Goal: Information Seeking & Learning: Learn about a topic

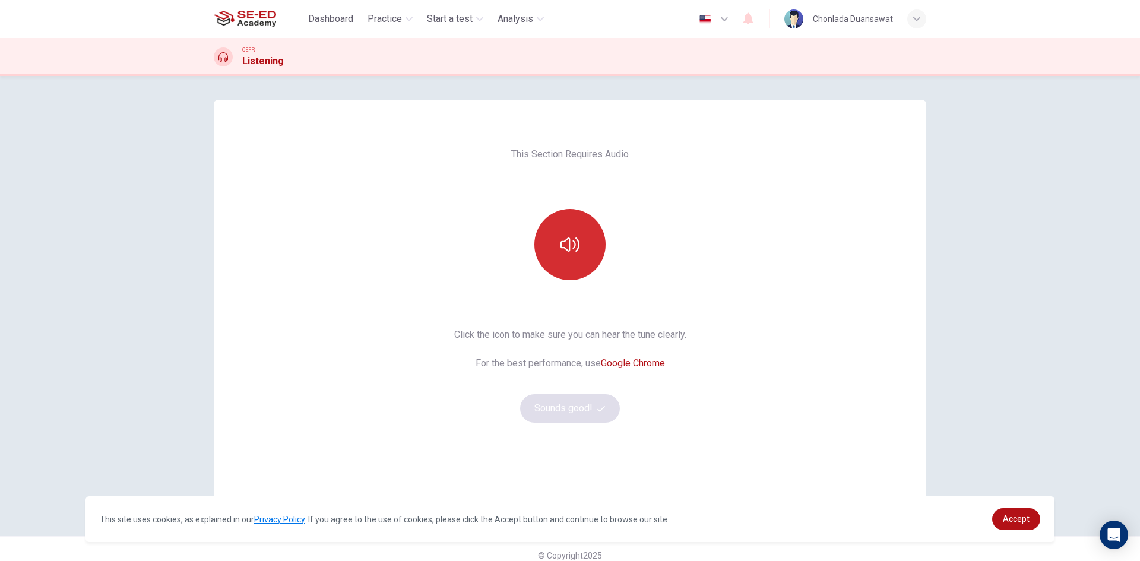
click at [560, 253] on icon "button" at bounding box center [569, 244] width 19 height 19
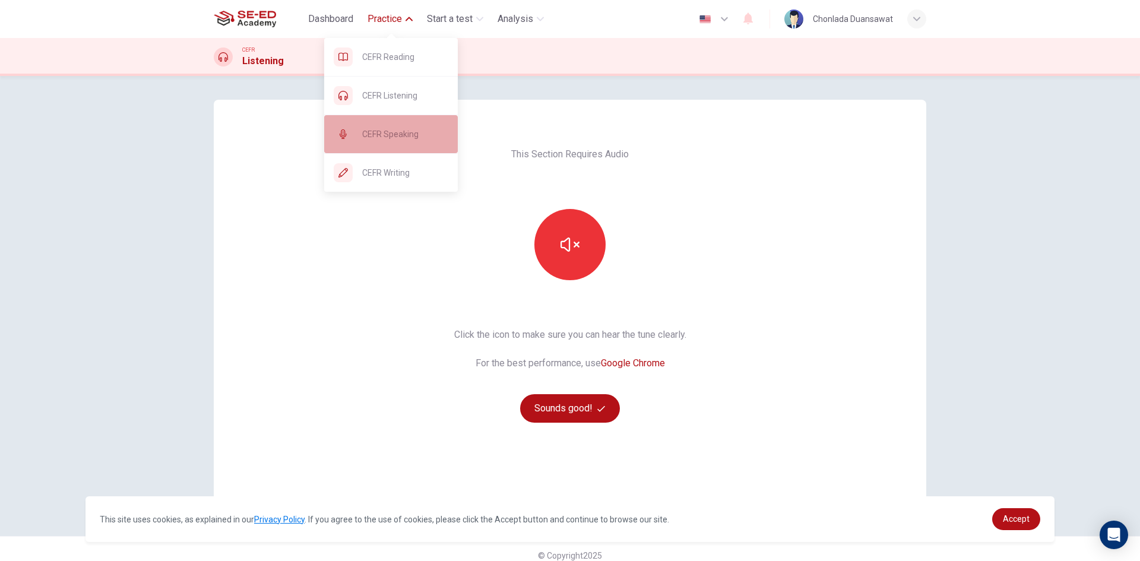
click at [406, 138] on span "CEFR Speaking" at bounding box center [405, 134] width 86 height 14
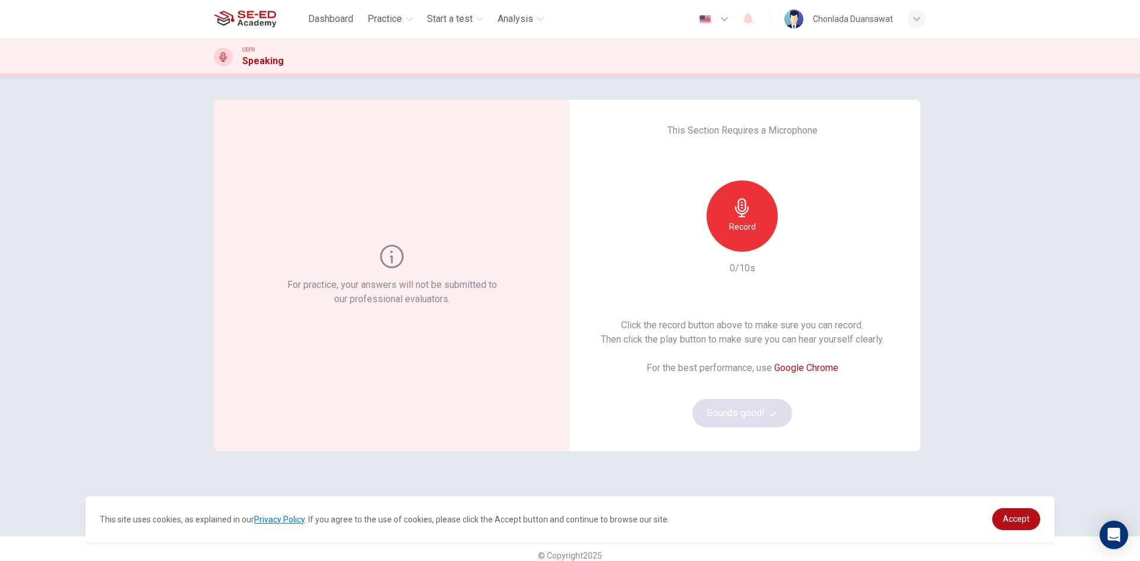
click at [729, 225] on h6 "Record" at bounding box center [742, 227] width 27 height 14
click at [736, 227] on h6 "Stop" at bounding box center [742, 227] width 18 height 14
click at [797, 242] on icon "button" at bounding box center [797, 242] width 12 height 12
click at [793, 242] on icon "button" at bounding box center [797, 242] width 12 height 12
click at [257, 21] on img at bounding box center [245, 19] width 62 height 24
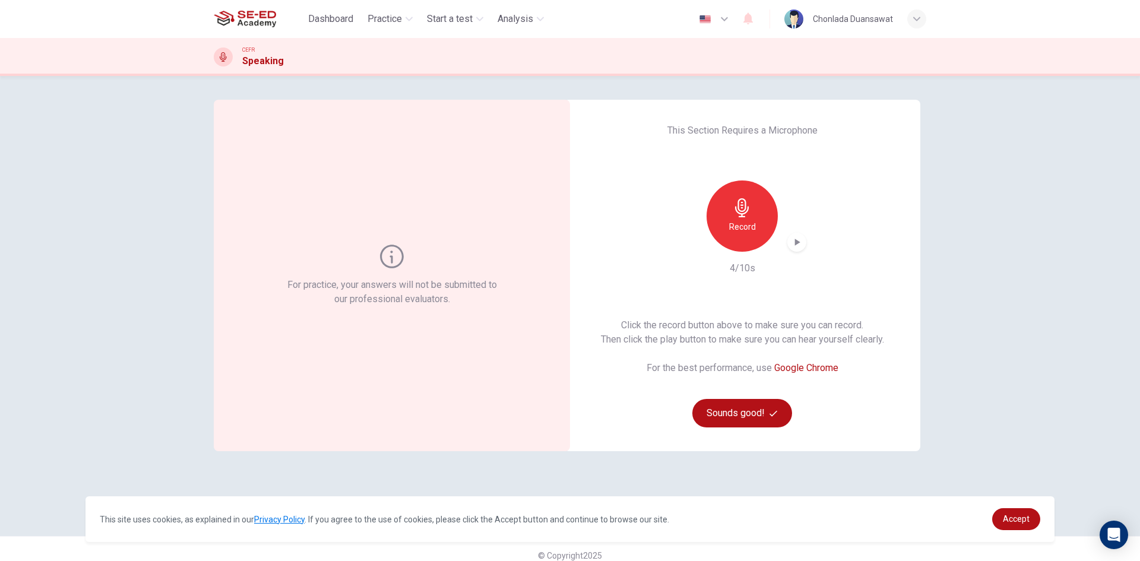
click at [270, 23] on img at bounding box center [245, 19] width 62 height 24
click at [332, 18] on span "Dashboard" at bounding box center [330, 19] width 45 height 14
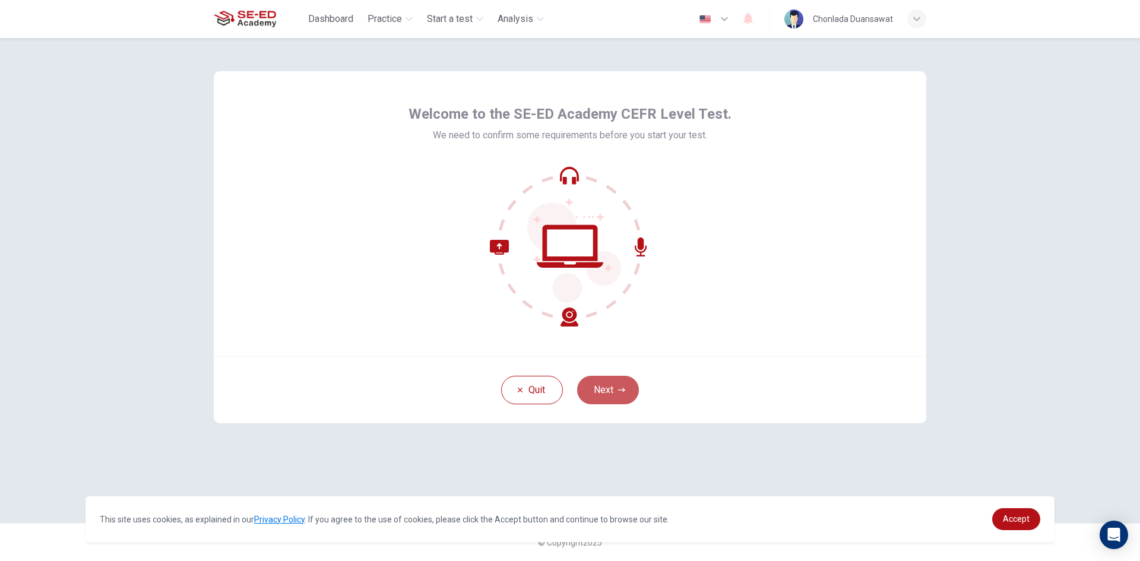
click at [614, 391] on button "Next" at bounding box center [608, 390] width 62 height 28
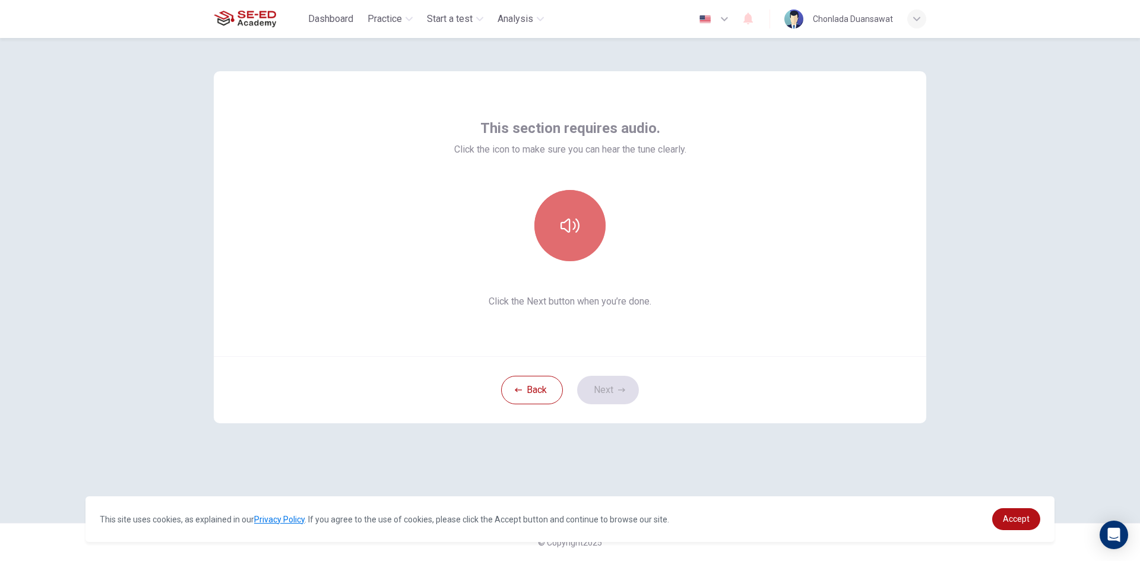
click at [578, 243] on button "button" at bounding box center [569, 225] width 71 height 71
click at [619, 391] on icon "button" at bounding box center [621, 389] width 7 height 7
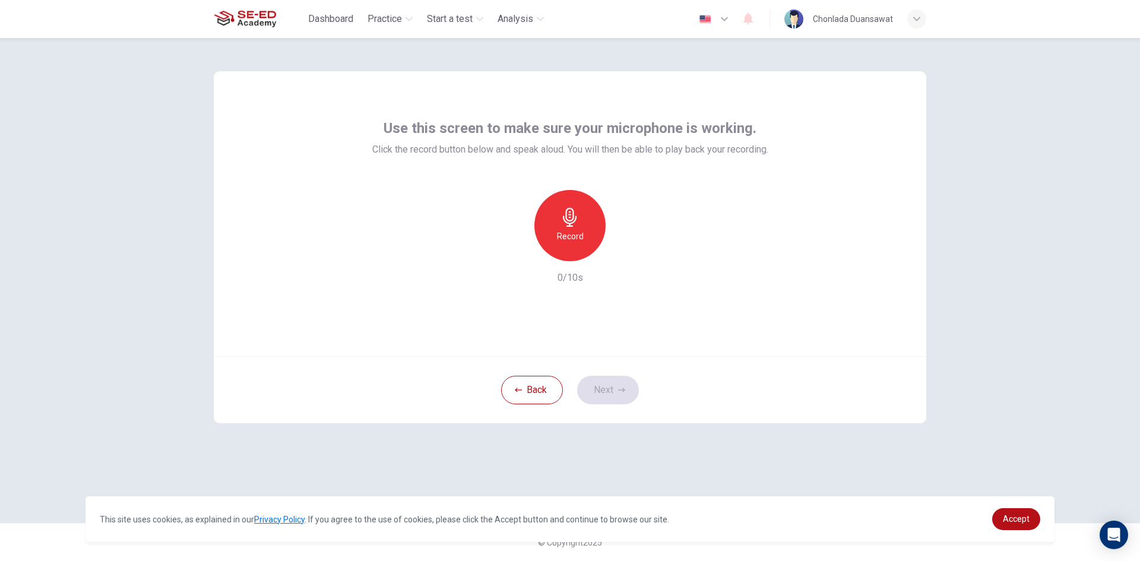
click at [571, 230] on h6 "Record" at bounding box center [570, 236] width 27 height 14
click at [579, 226] on icon "button" at bounding box center [569, 217] width 19 height 19
click at [621, 255] on icon "button" at bounding box center [624, 252] width 12 height 12
click at [621, 390] on icon "button" at bounding box center [621, 390] width 7 height 4
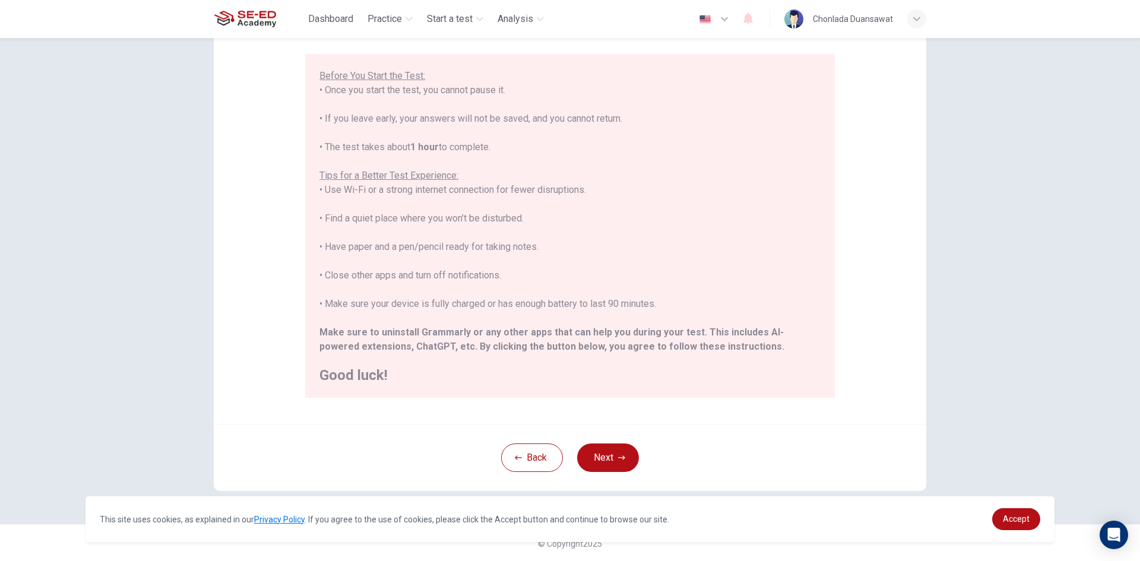
scroll to position [99, 0]
click at [614, 455] on button "Next" at bounding box center [608, 456] width 62 height 28
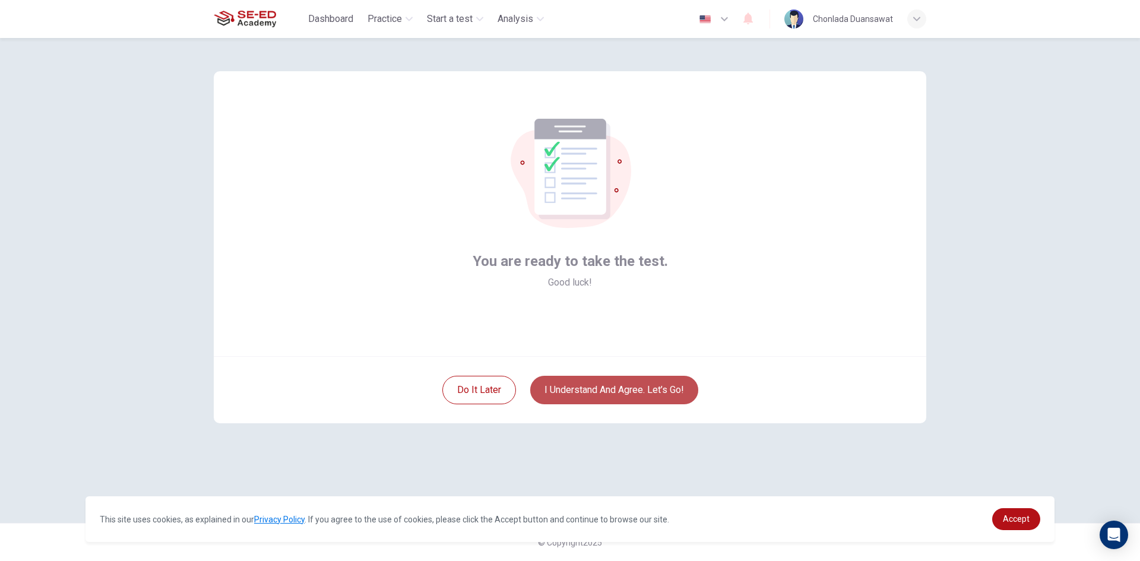
click at [648, 388] on button "I understand and agree. Let’s go!" at bounding box center [614, 390] width 168 height 28
click at [627, 387] on button "I understand and agree. Let’s go!" at bounding box center [614, 390] width 168 height 28
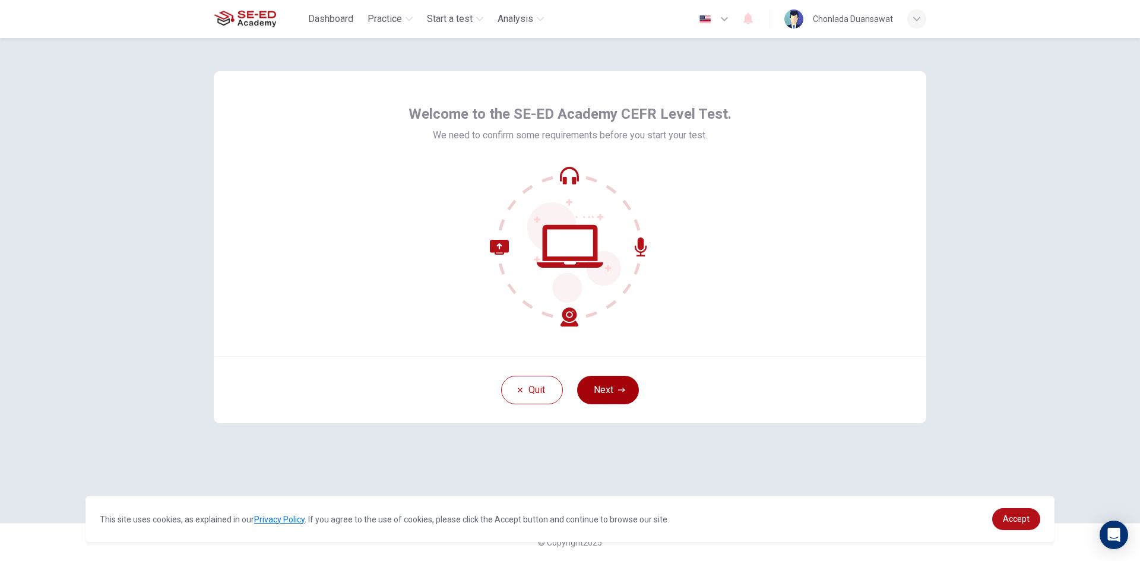
click at [622, 384] on button "Next" at bounding box center [608, 390] width 62 height 28
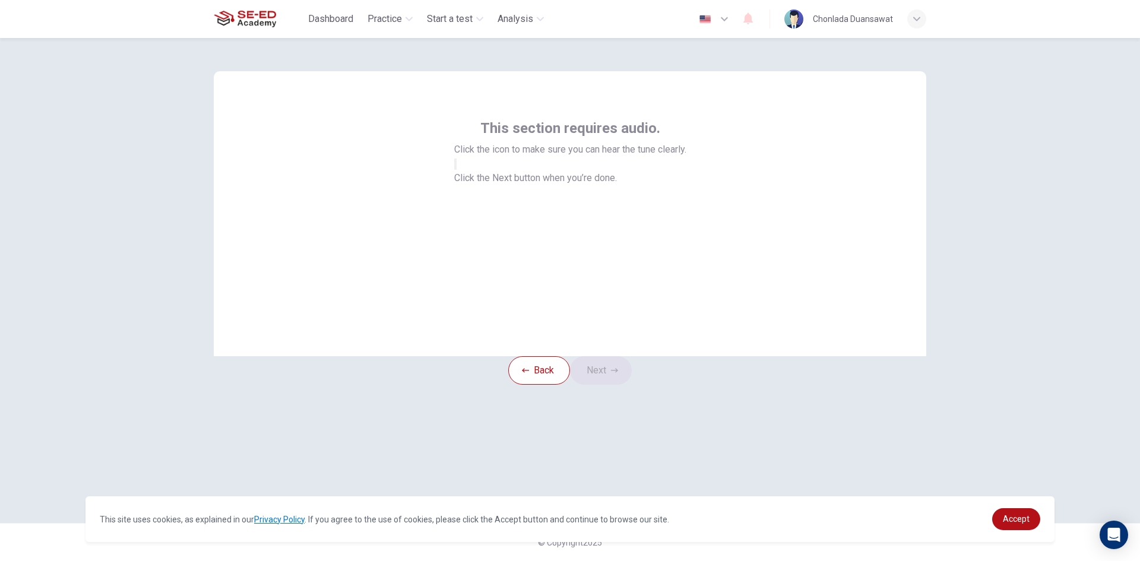
click at [456, 170] on button "button" at bounding box center [455, 163] width 2 height 11
click at [618, 374] on icon "button" at bounding box center [614, 370] width 7 height 7
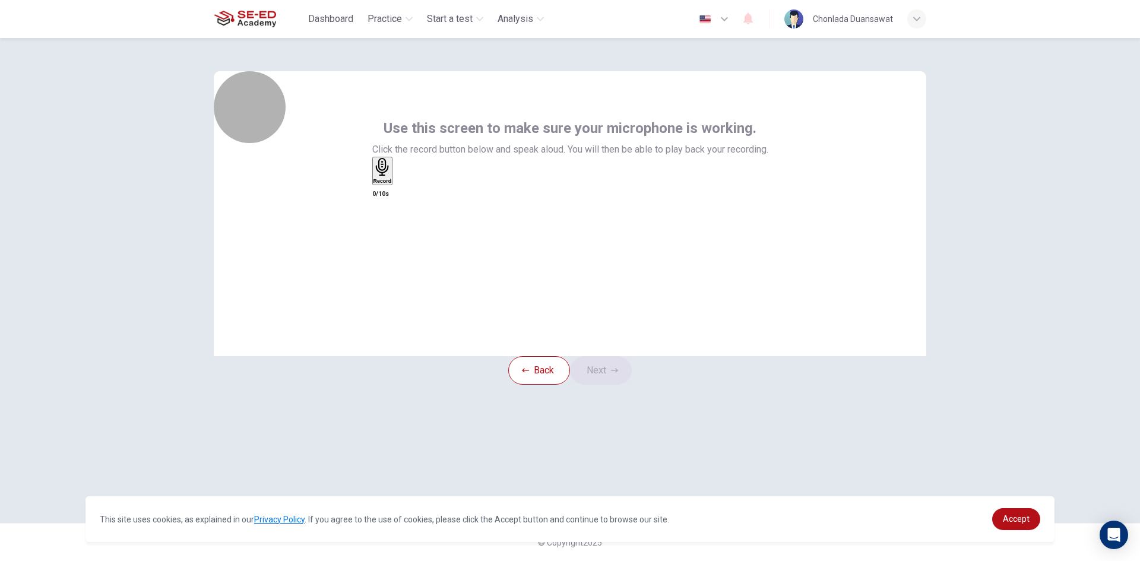
click at [392, 184] on h6 "Record" at bounding box center [382, 181] width 18 height 6
click at [385, 248] on h6 "Stop" at bounding box center [379, 251] width 12 height 6
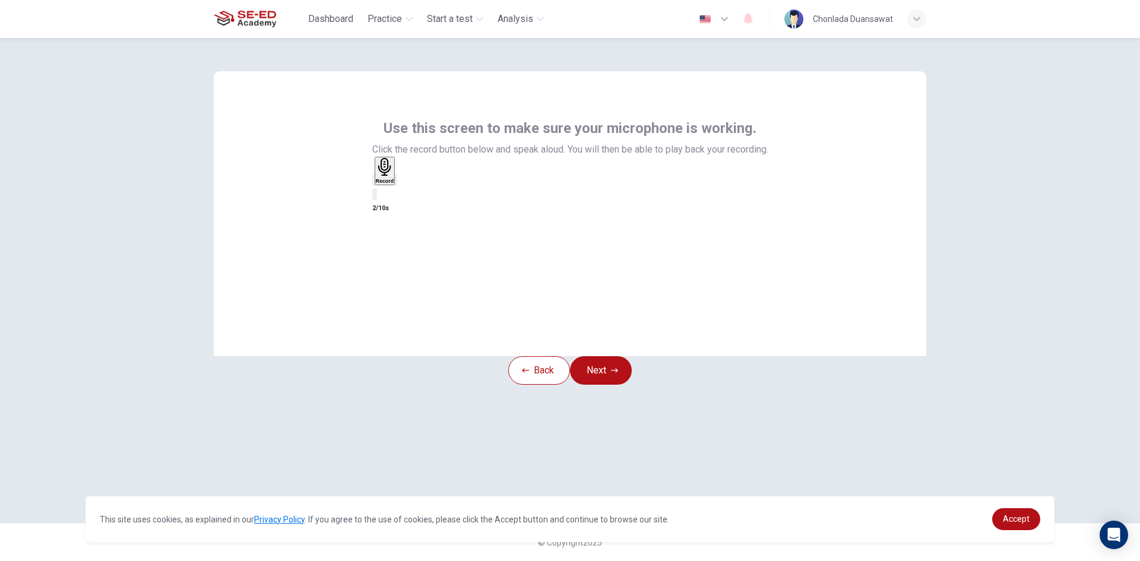
click at [407, 194] on icon "button" at bounding box center [404, 190] width 7 height 8
click at [611, 385] on button "Next" at bounding box center [601, 370] width 62 height 28
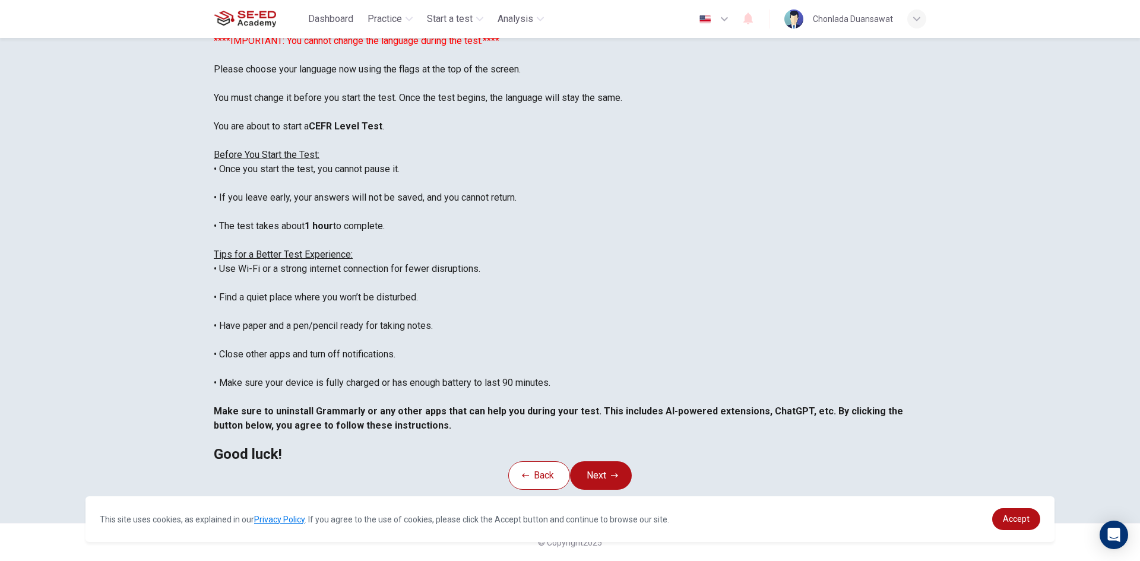
scroll to position [99, 0]
click at [1029, 528] on link "Accept" at bounding box center [1016, 519] width 48 height 22
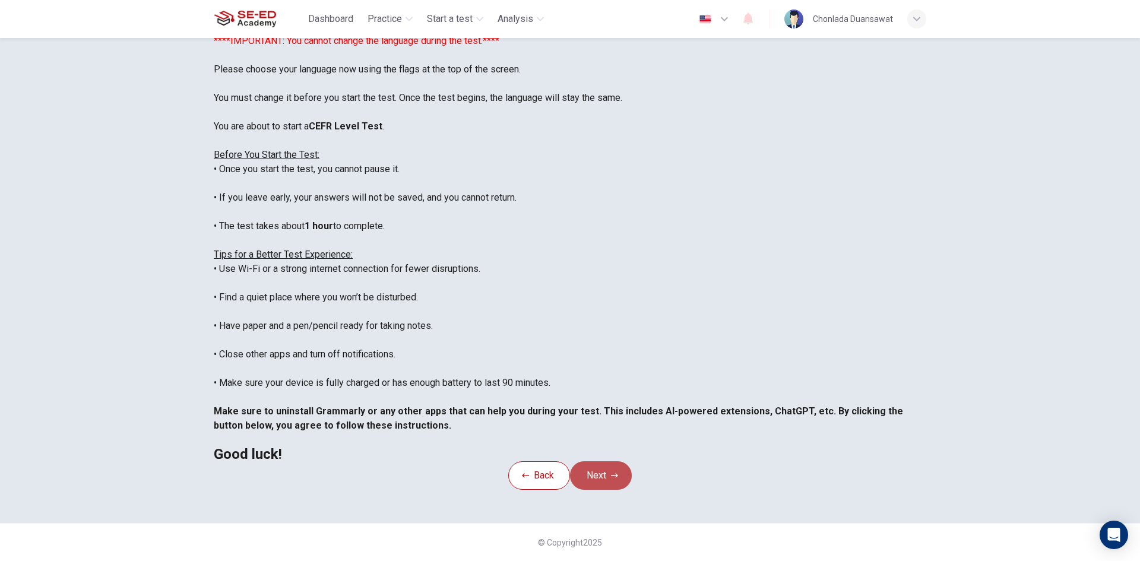
click at [618, 472] on icon "button" at bounding box center [614, 475] width 7 height 7
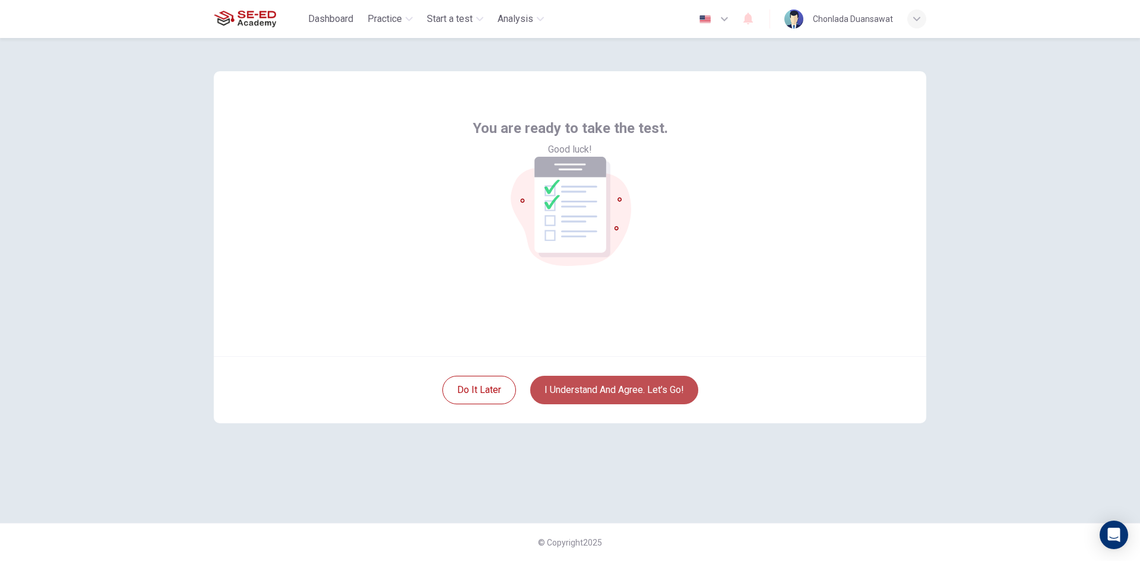
click at [615, 389] on button "I understand and agree. Let’s go!" at bounding box center [614, 390] width 168 height 28
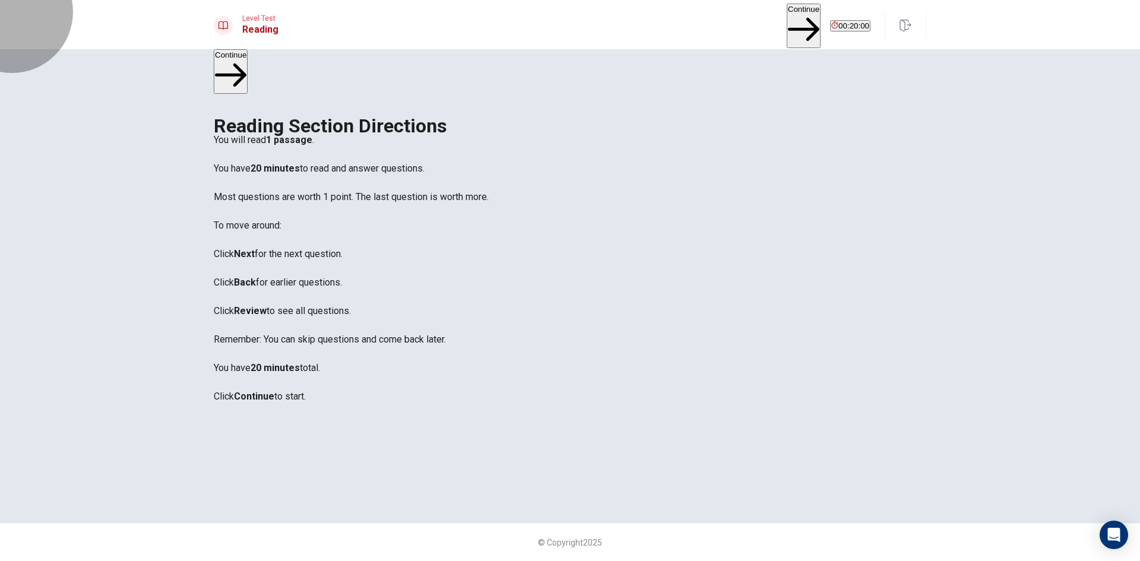
click at [786, 20] on button "Continue" at bounding box center [803, 26] width 34 height 45
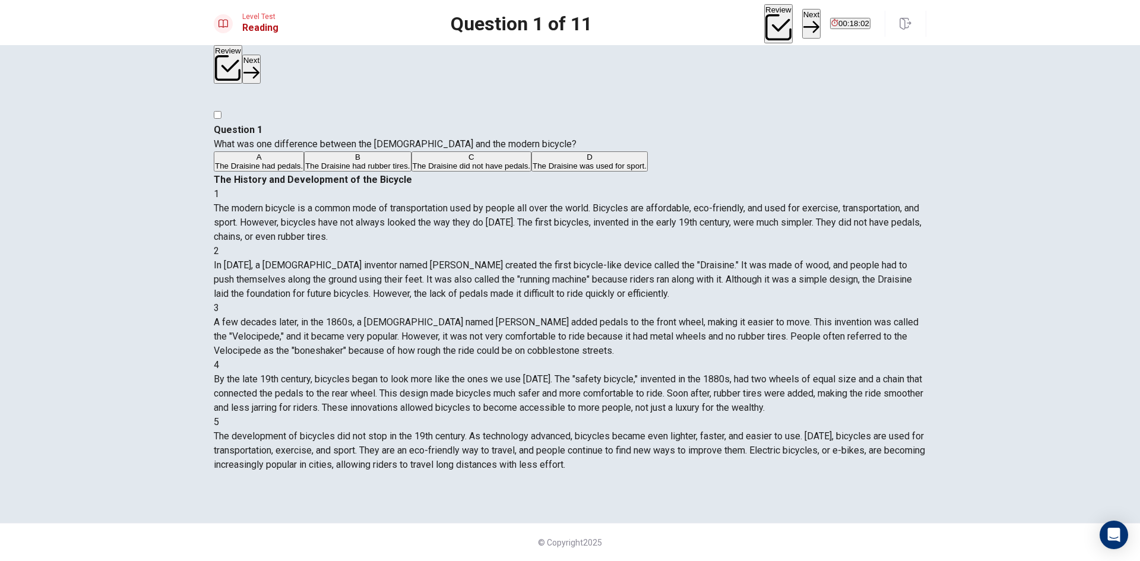
scroll to position [160, 0]
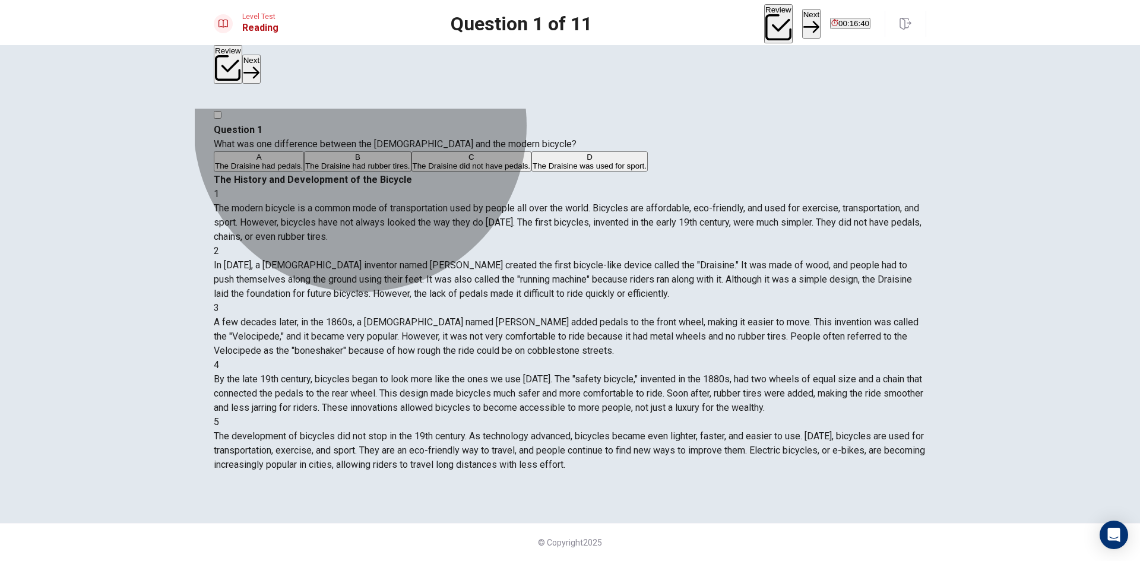
click at [413, 170] on span "The Draisine did not have pedals." at bounding box center [472, 165] width 118 height 9
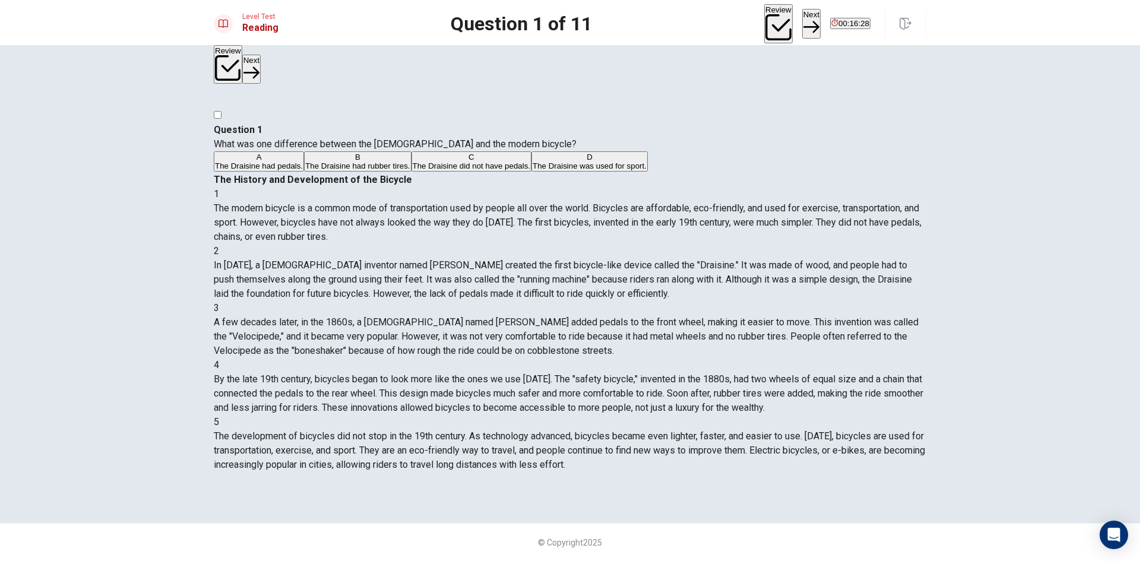
scroll to position [0, 0]
drag, startPoint x: 897, startPoint y: 328, endPoint x: 896, endPoint y: 321, distance: 7.8
click at [802, 26] on button "Next" at bounding box center [811, 23] width 18 height 29
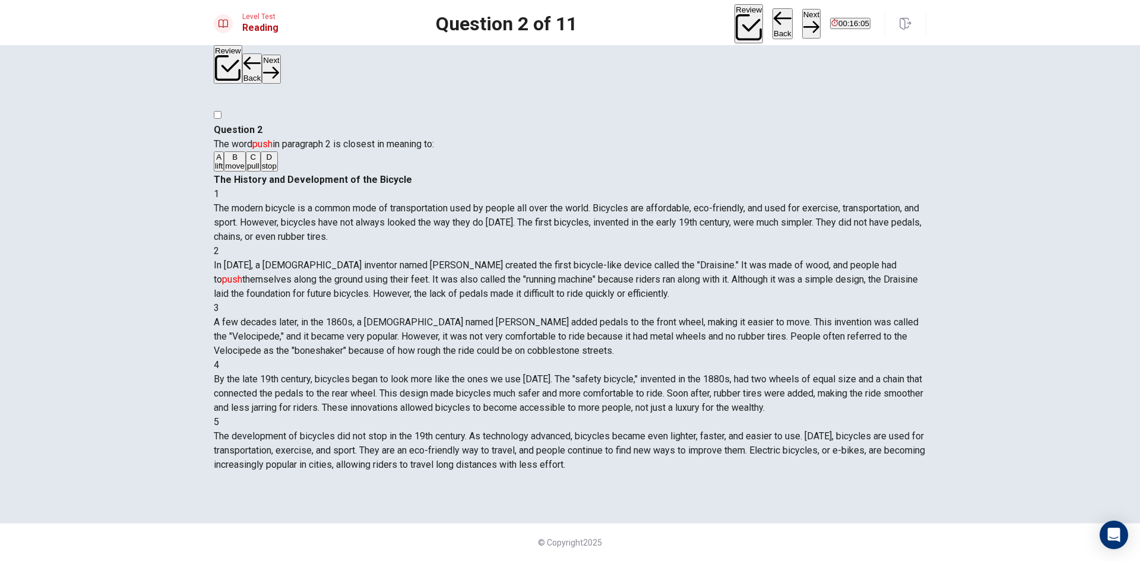
scroll to position [29, 0]
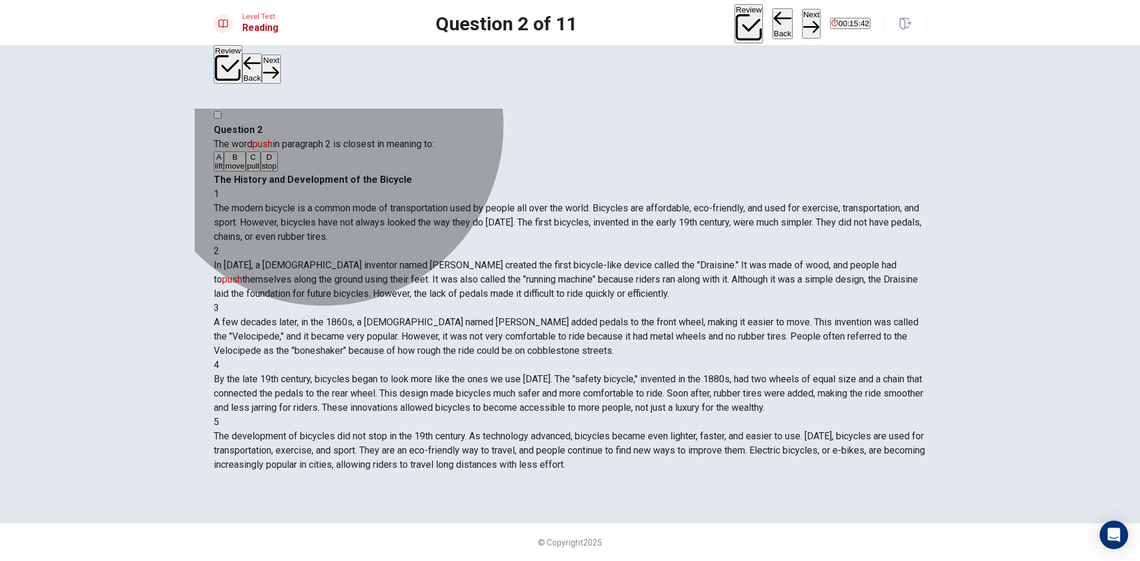
click at [246, 172] on button "B move" at bounding box center [235, 161] width 22 height 20
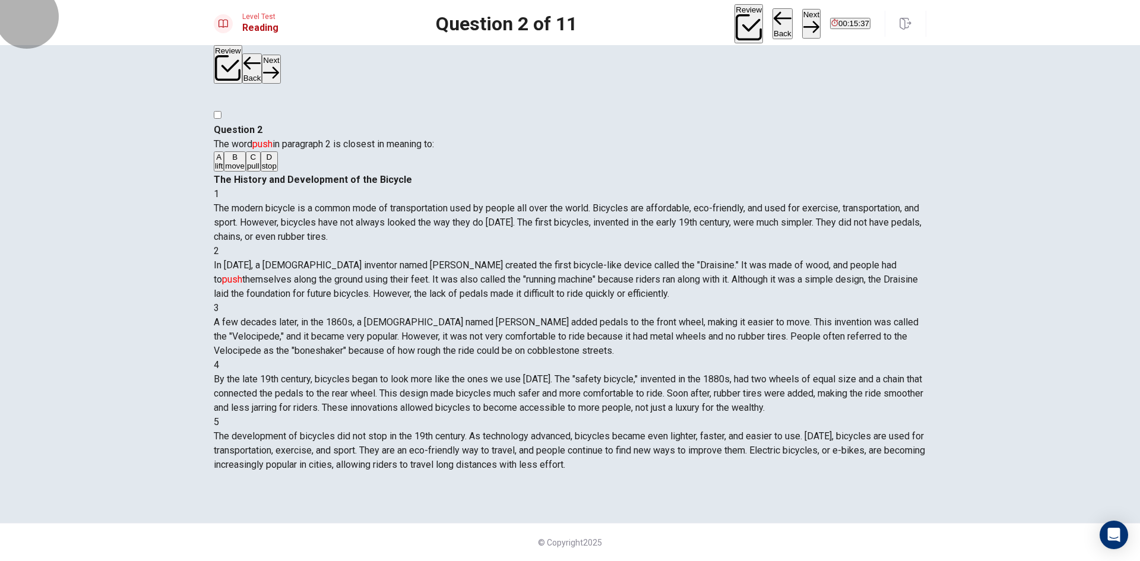
click at [802, 25] on button "Next" at bounding box center [811, 23] width 18 height 29
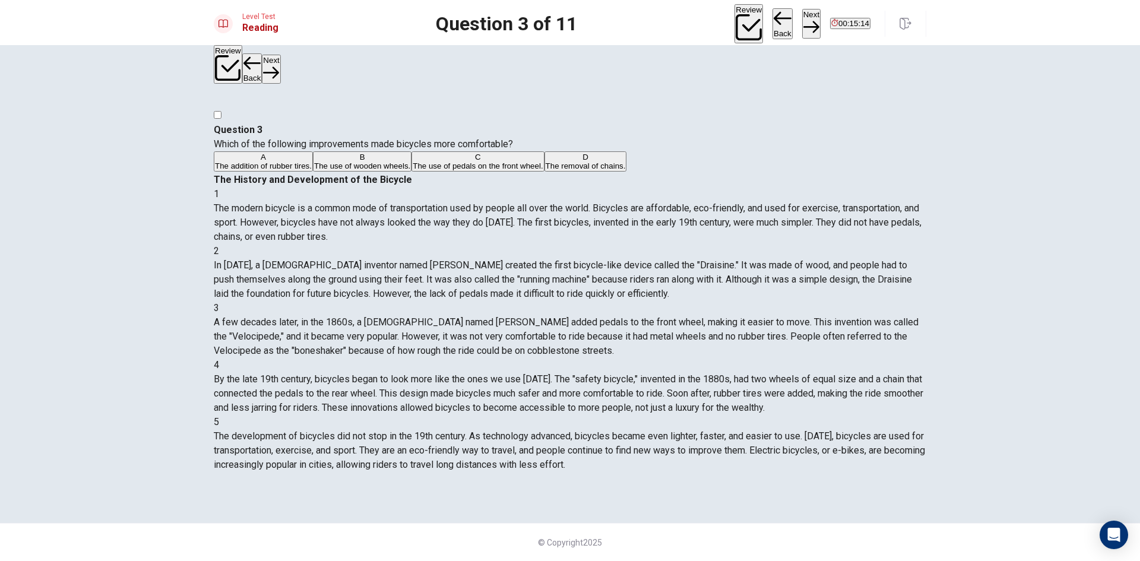
scroll to position [88, 0]
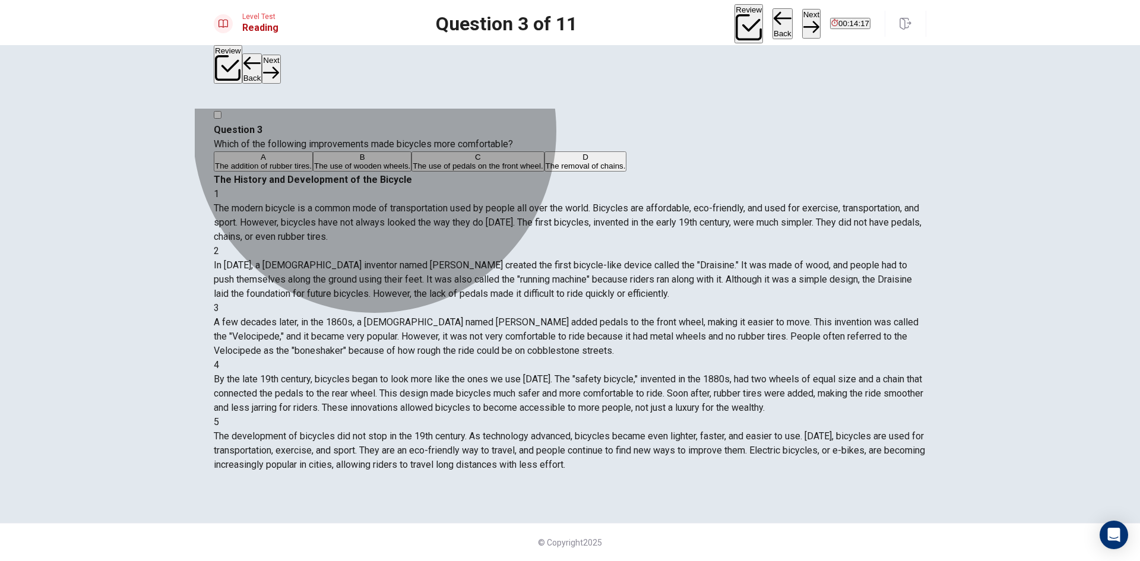
click at [411, 172] on button "B The use of wooden wheels." at bounding box center [362, 161] width 99 height 20
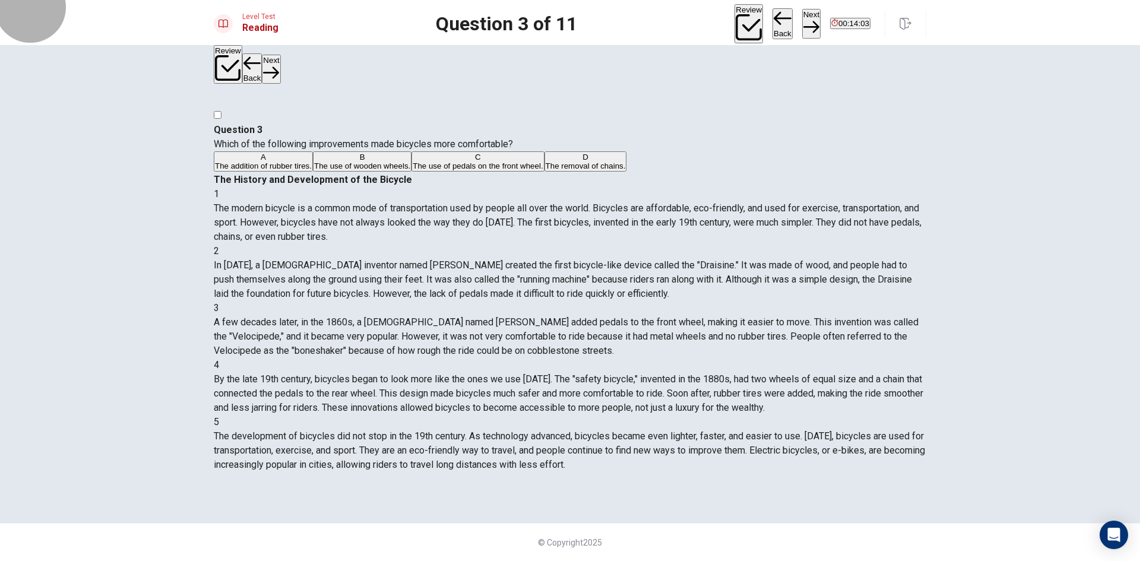
click at [802, 15] on button "Next" at bounding box center [811, 23] width 18 height 29
click at [421, 172] on button "C transportation, exercise, and sport" at bounding box center [360, 161] width 122 height 20
click at [802, 24] on button "Next" at bounding box center [811, 23] width 18 height 29
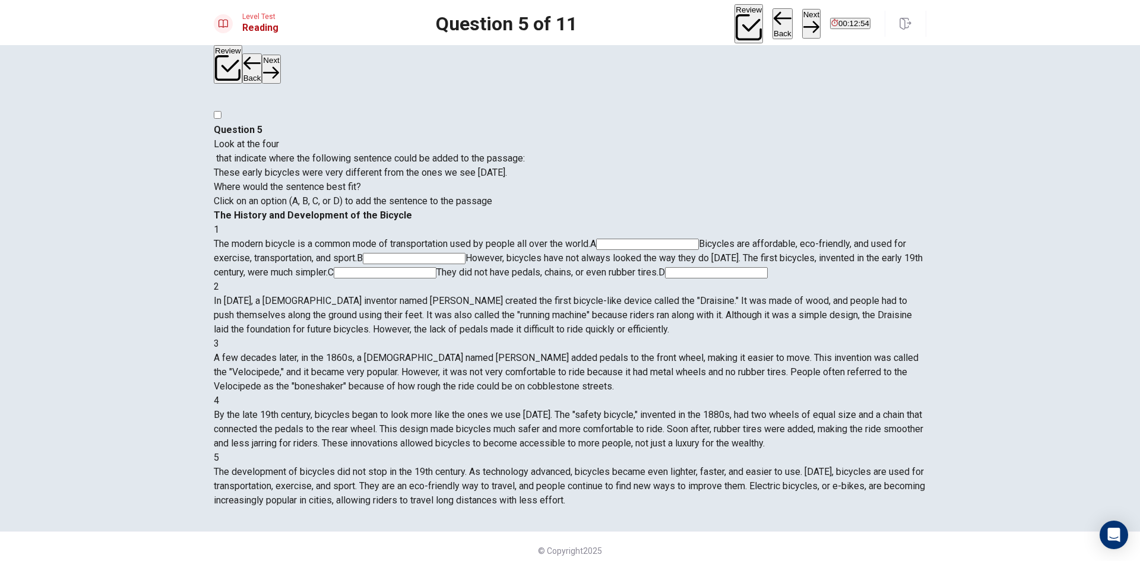
click at [465, 253] on input at bounding box center [414, 258] width 103 height 11
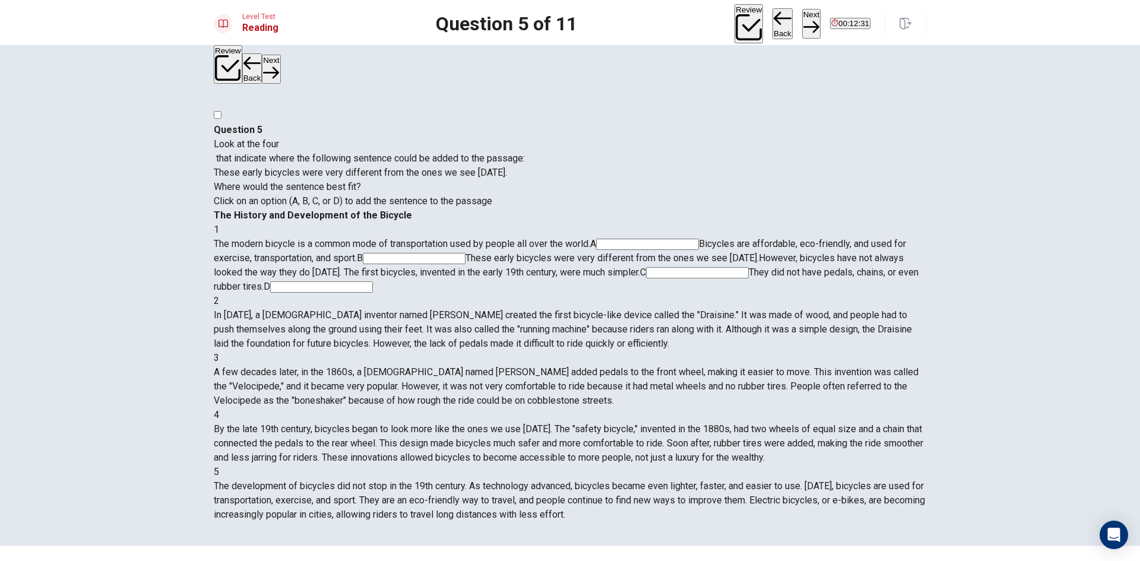
click at [373, 281] on input at bounding box center [321, 286] width 103 height 11
click at [767, 267] on input at bounding box center [716, 272] width 103 height 11
click at [465, 253] on input at bounding box center [414, 258] width 103 height 11
click at [646, 267] on input at bounding box center [697, 272] width 103 height 11
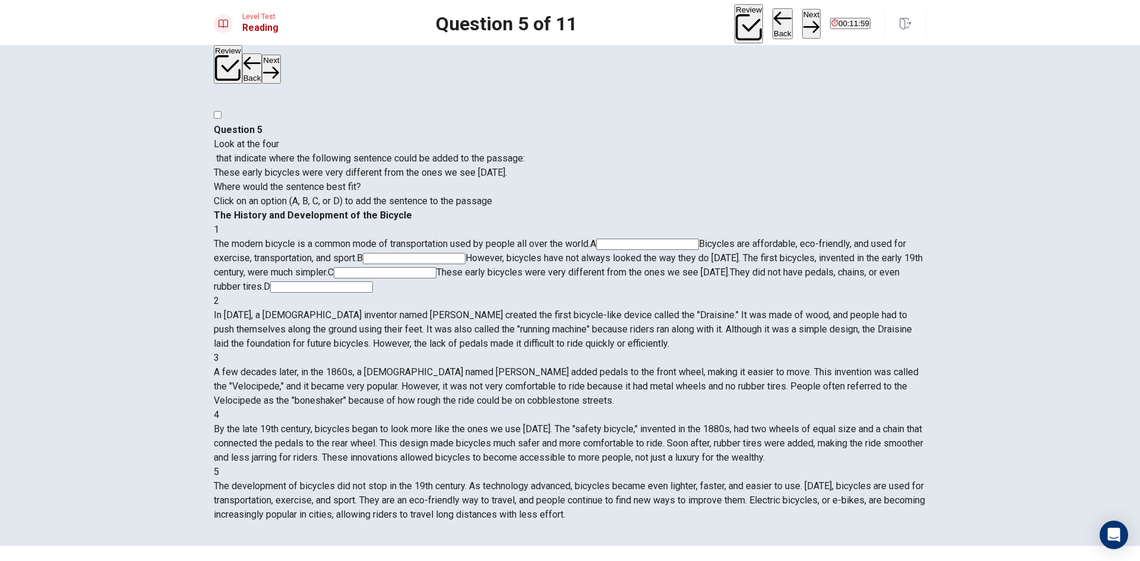
click at [465, 253] on input at bounding box center [414, 258] width 103 height 11
click at [685, 239] on input at bounding box center [647, 244] width 103 height 11
click at [680, 239] on input at bounding box center [647, 244] width 103 height 11
click at [700, 253] on input at bounding box center [709, 258] width 103 height 11
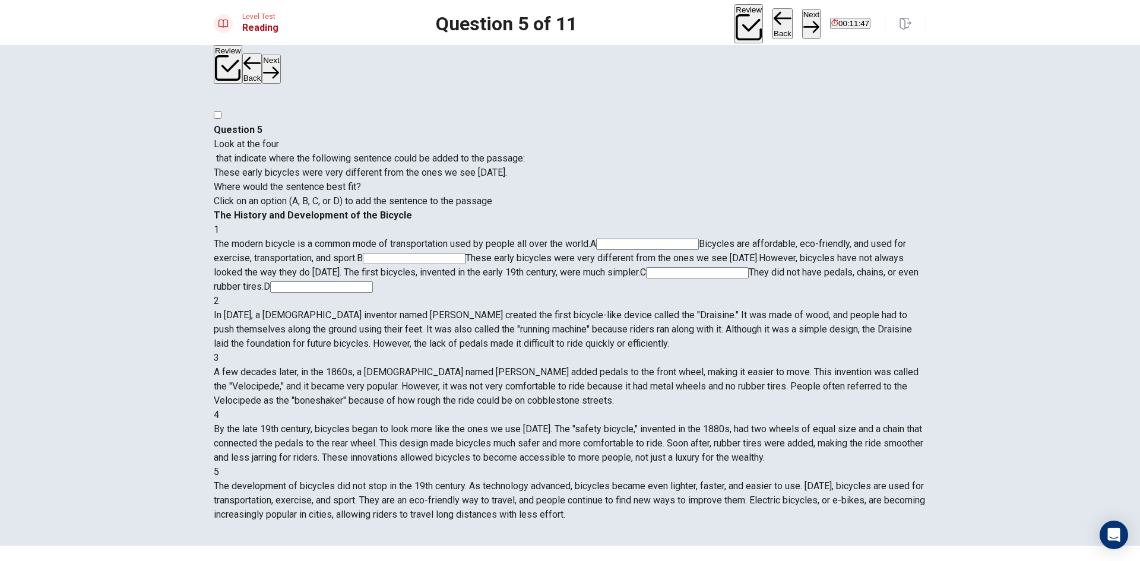
click at [682, 239] on input at bounding box center [647, 244] width 103 height 11
click at [690, 253] on input at bounding box center [709, 258] width 103 height 11
click at [682, 239] on input at bounding box center [647, 244] width 103 height 11
click at [802, 22] on button "Next" at bounding box center [811, 23] width 18 height 29
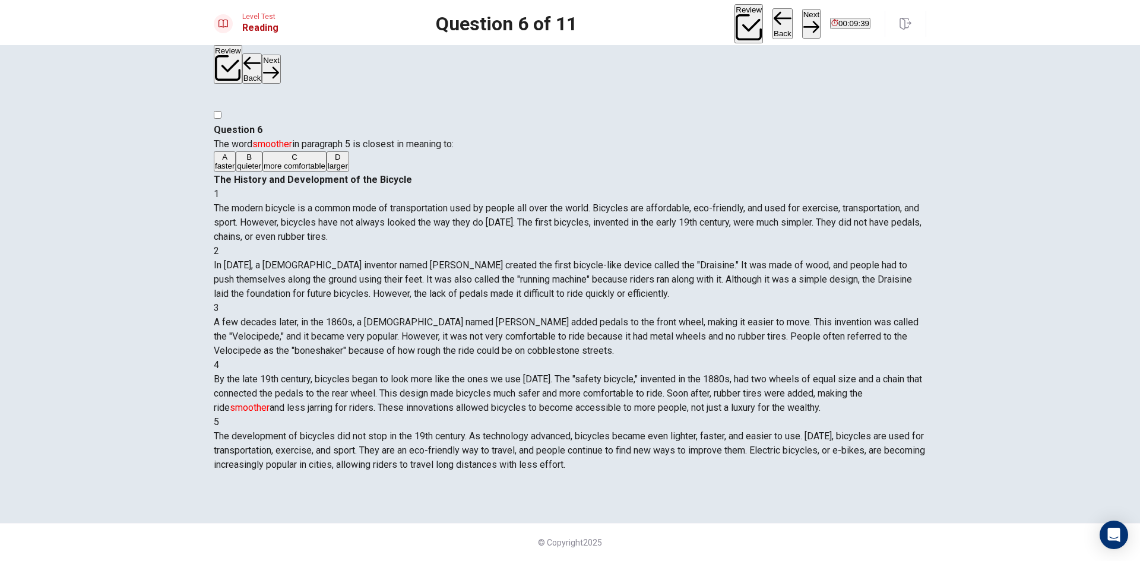
click at [325, 170] on span "more comfortable" at bounding box center [295, 165] width 62 height 9
click at [802, 17] on button "Next" at bounding box center [811, 23] width 18 height 29
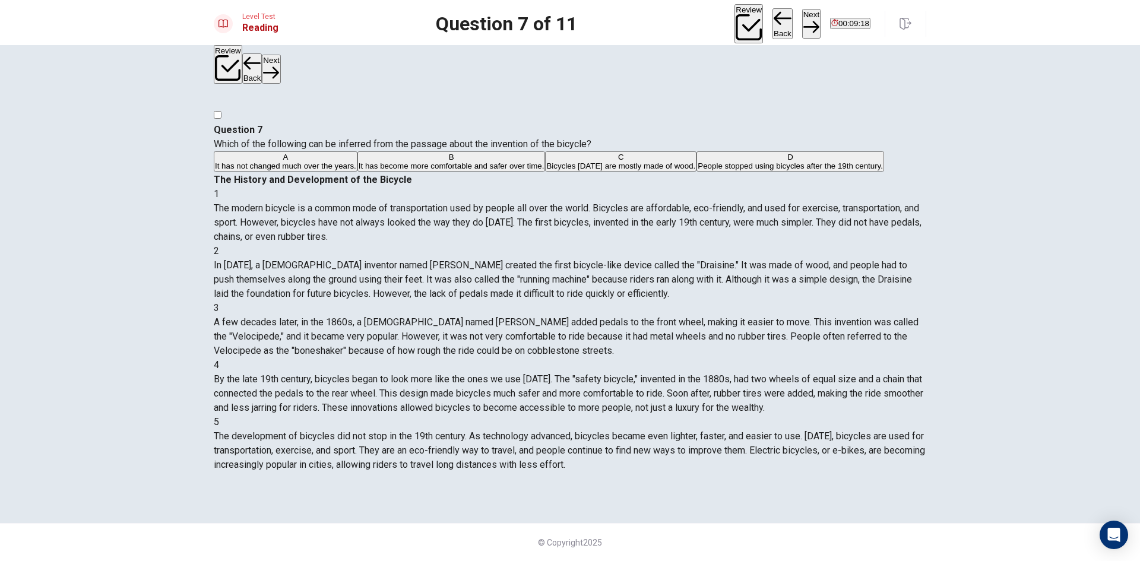
scroll to position [0, 0]
click at [471, 170] on span "It has become more comfortable and safer over time." at bounding box center [452, 165] width 186 height 9
click at [802, 24] on button "Next" at bounding box center [811, 23] width 18 height 29
click at [514, 172] on button "C Bicycles will only be used for exercise." at bounding box center [582, 161] width 137 height 20
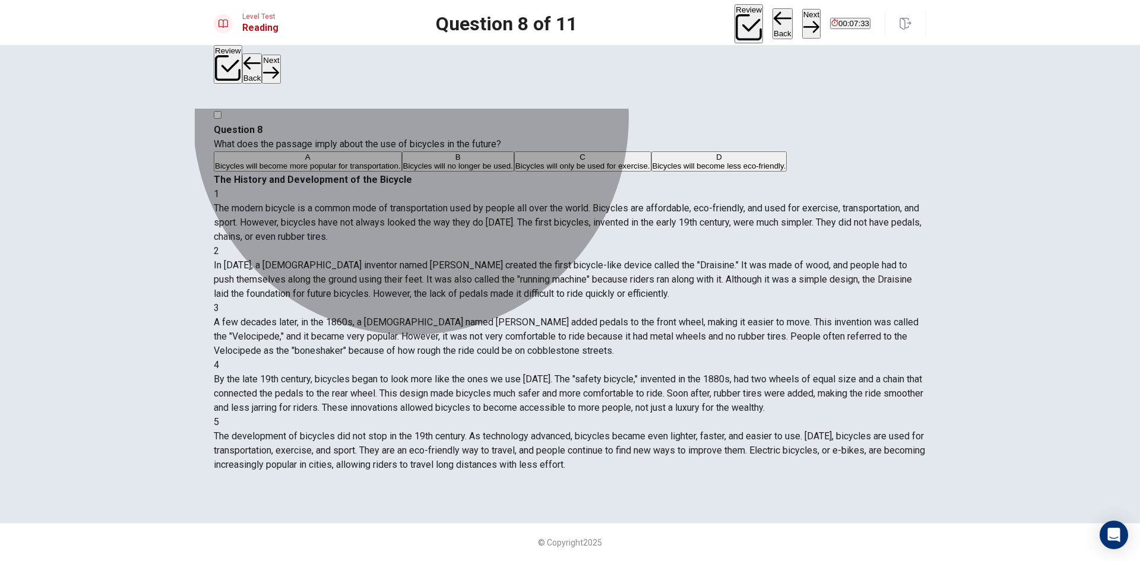
click at [651, 172] on button "D Bicycles will become less eco-friendly." at bounding box center [719, 161] width 136 height 20
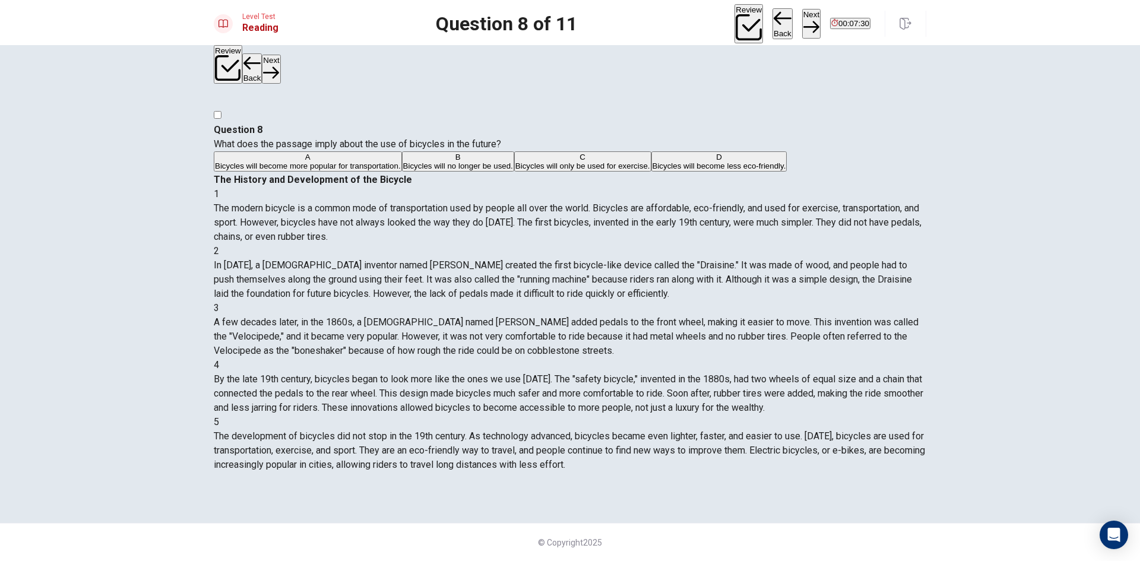
click at [449, 172] on button "B Bicycles will no longer be used." at bounding box center [458, 161] width 112 height 20
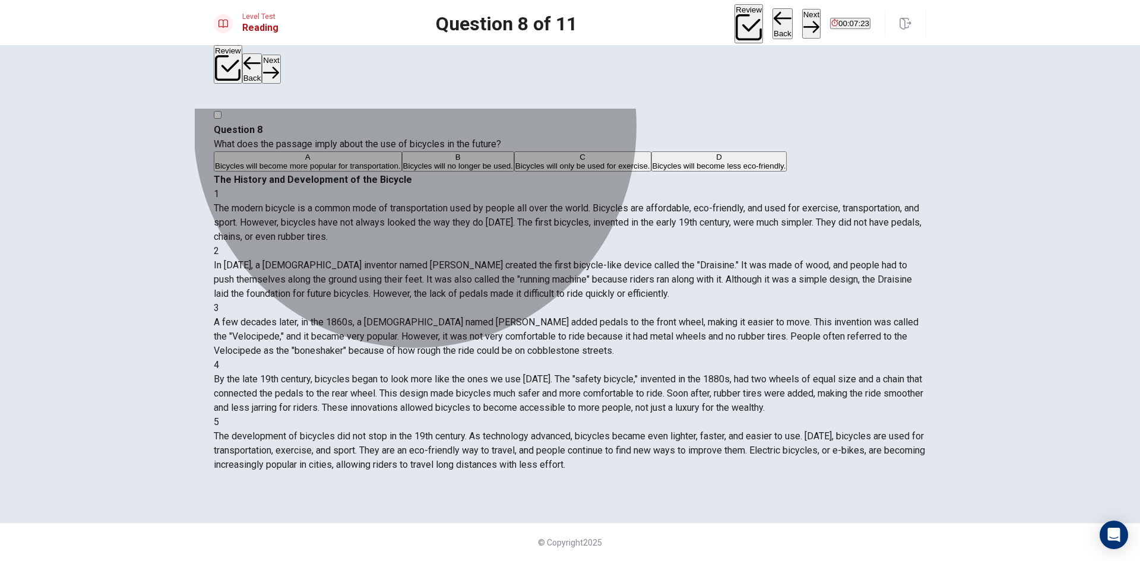
click at [401, 165] on span "Bicycles will become more popular for transportation." at bounding box center [308, 165] width 186 height 9
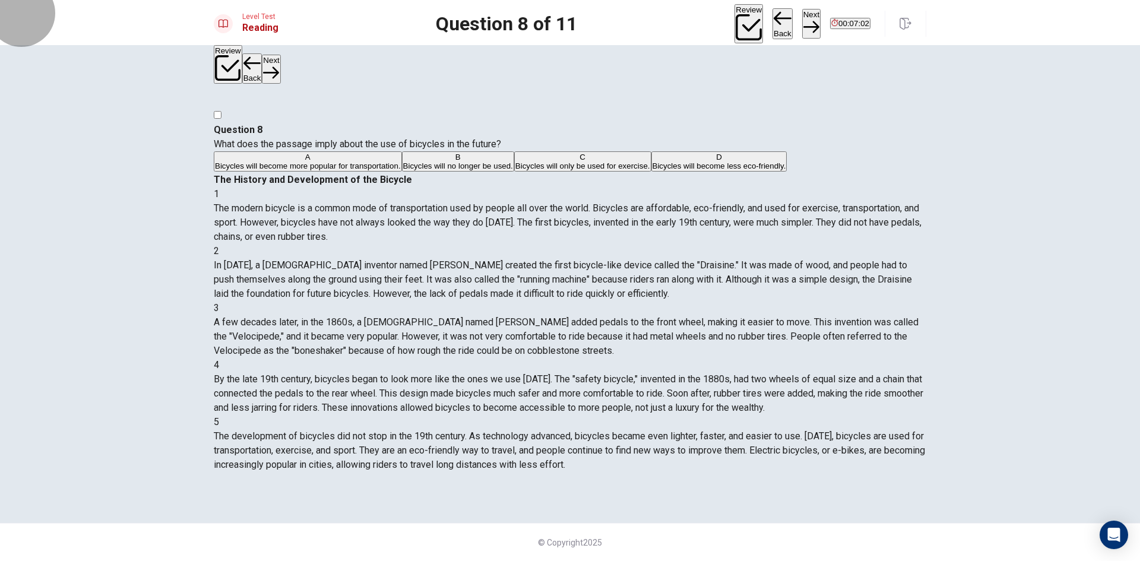
click at [802, 21] on button "Next" at bounding box center [811, 23] width 18 height 29
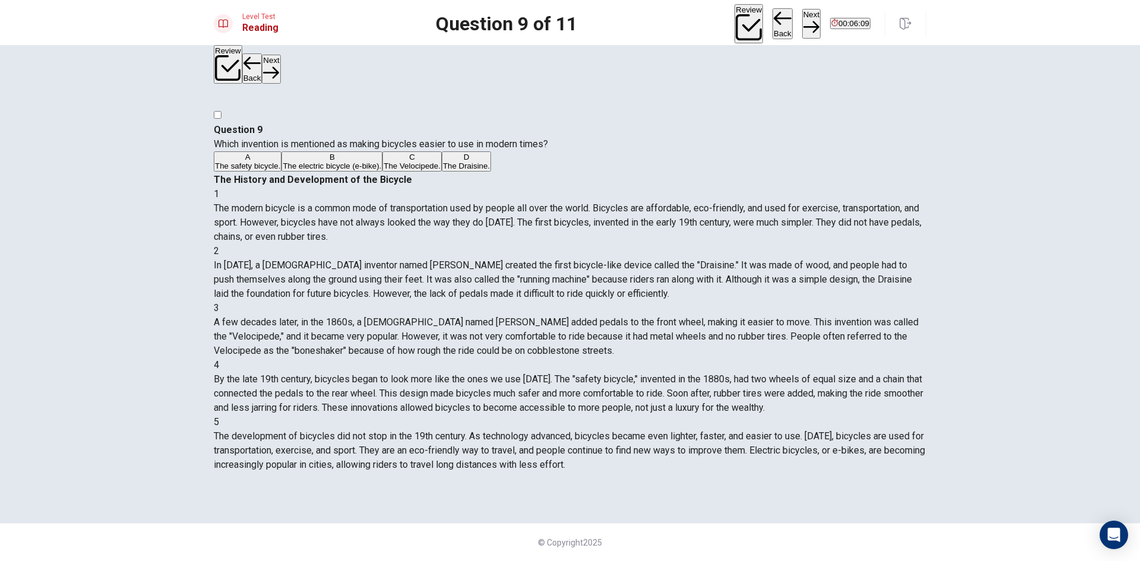
click at [281, 172] on button "A The safety bicycle." at bounding box center [248, 161] width 68 height 20
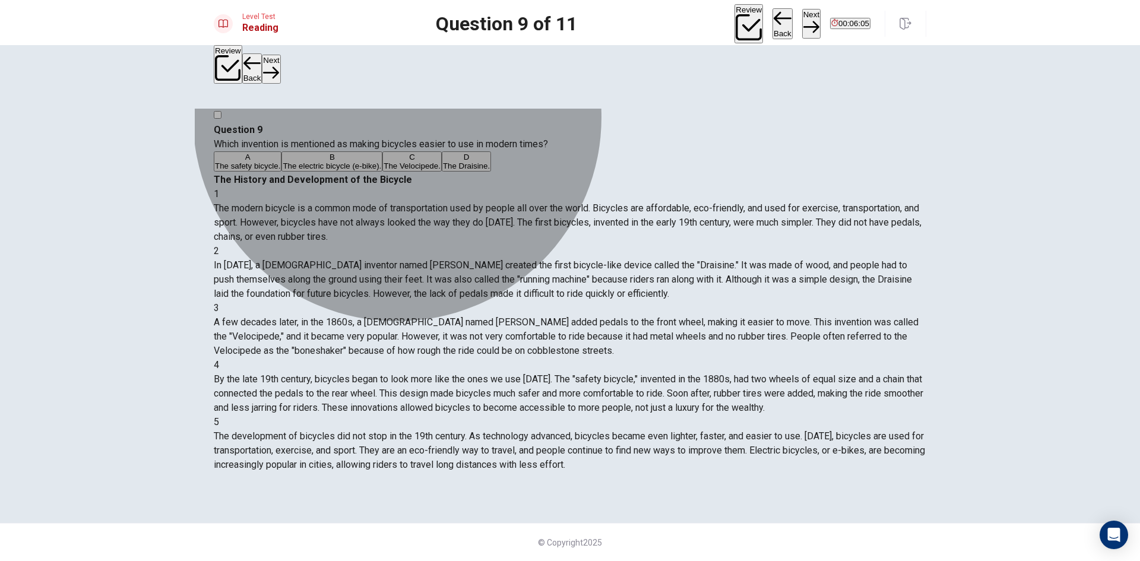
click at [382, 172] on button "B The electric bicycle (e-bike)." at bounding box center [331, 161] width 101 height 20
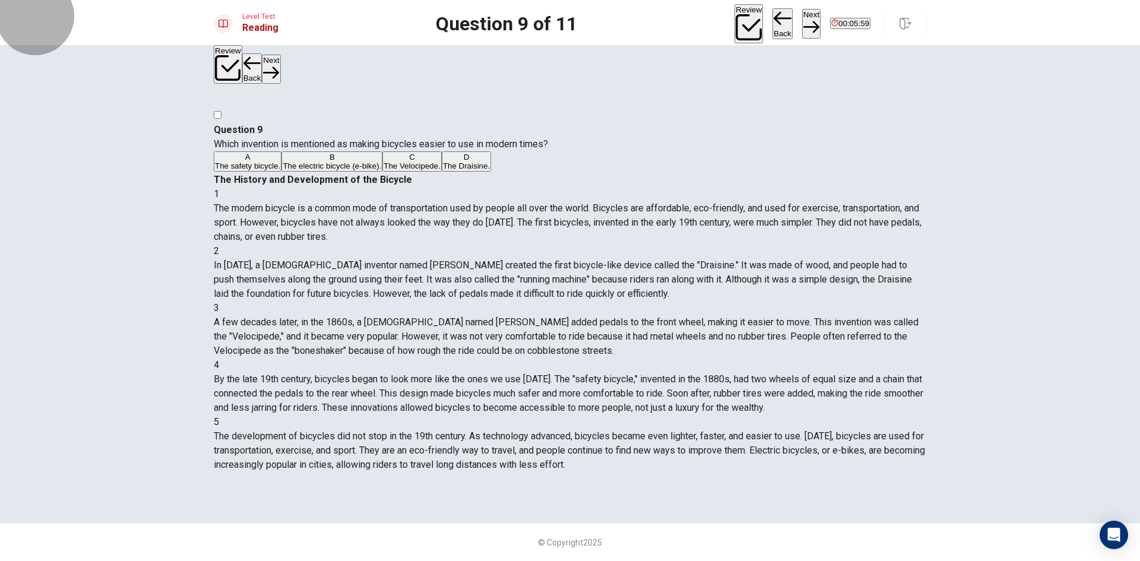
click at [802, 24] on button "Next" at bounding box center [811, 23] width 18 height 29
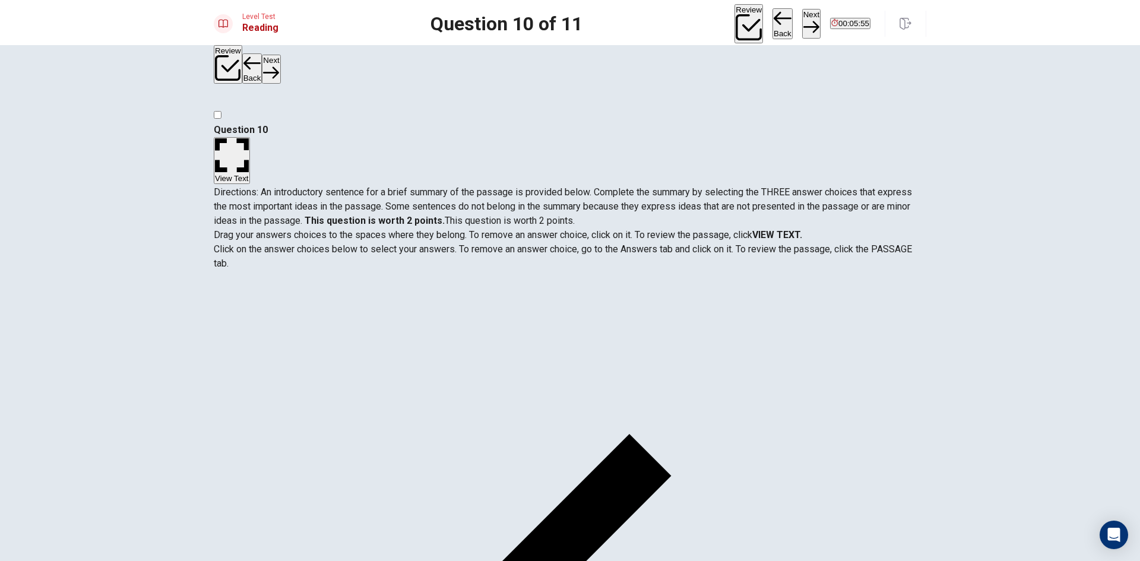
scroll to position [0, 0]
click at [250, 137] on button "View Text" at bounding box center [232, 160] width 36 height 47
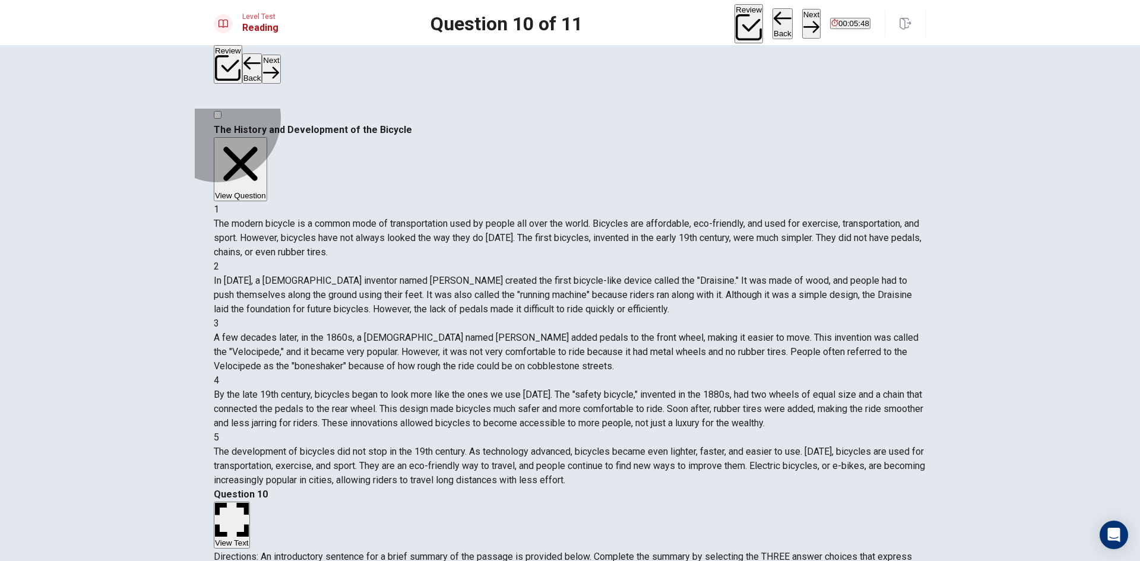
click at [267, 137] on button "View Question" at bounding box center [240, 169] width 53 height 64
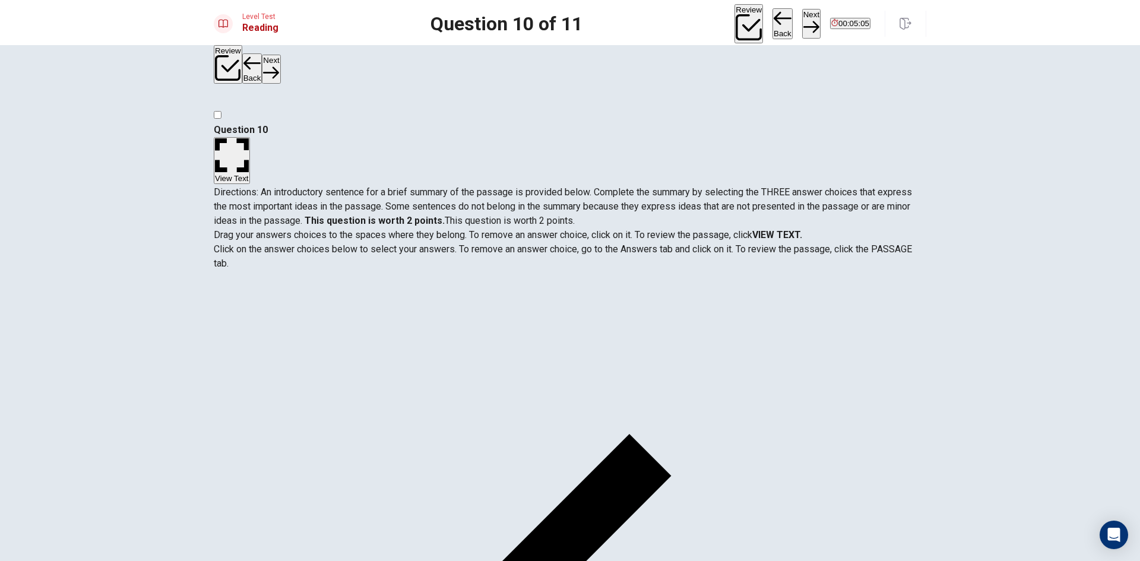
scroll to position [178, 0]
drag, startPoint x: 352, startPoint y: 317, endPoint x: 604, endPoint y: 319, distance: 252.3
click at [250, 137] on button "View Text" at bounding box center [232, 160] width 36 height 47
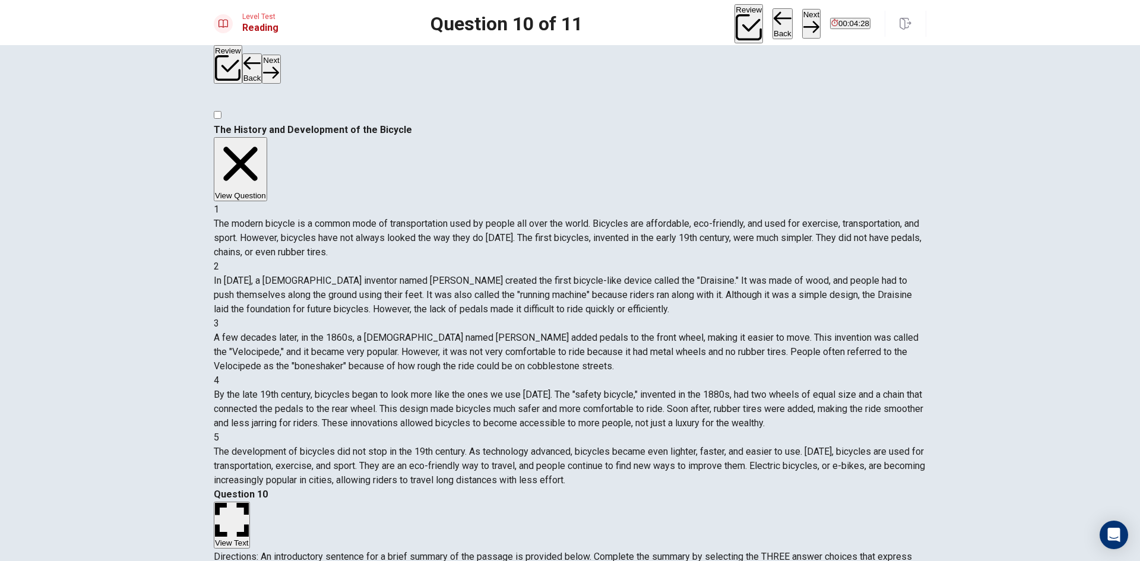
click at [267, 137] on button "View Question" at bounding box center [240, 169] width 53 height 64
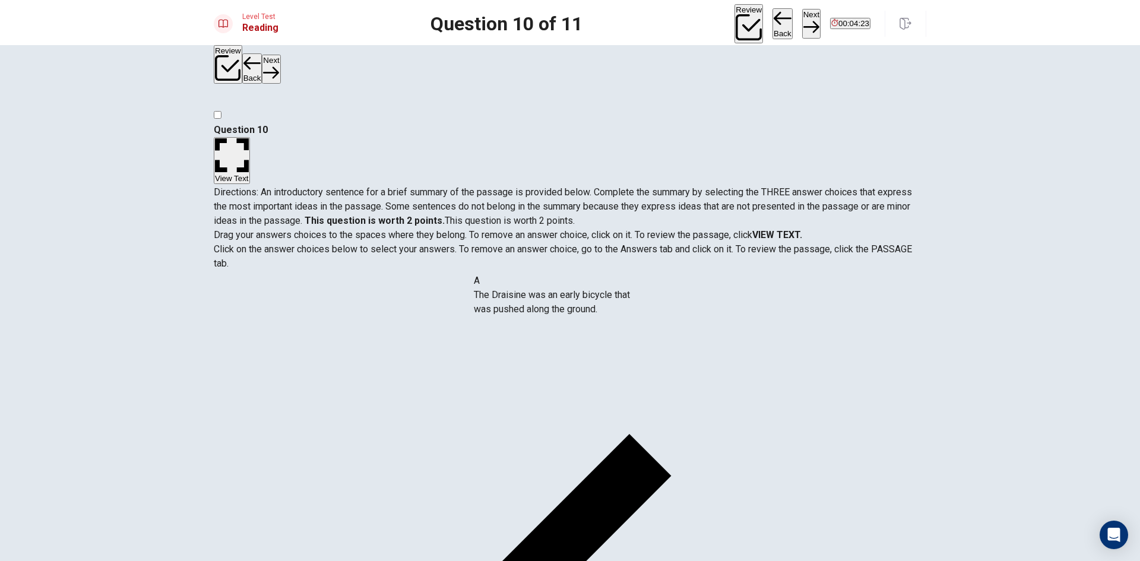
drag, startPoint x: 363, startPoint y: 310, endPoint x: 605, endPoint y: 317, distance: 242.9
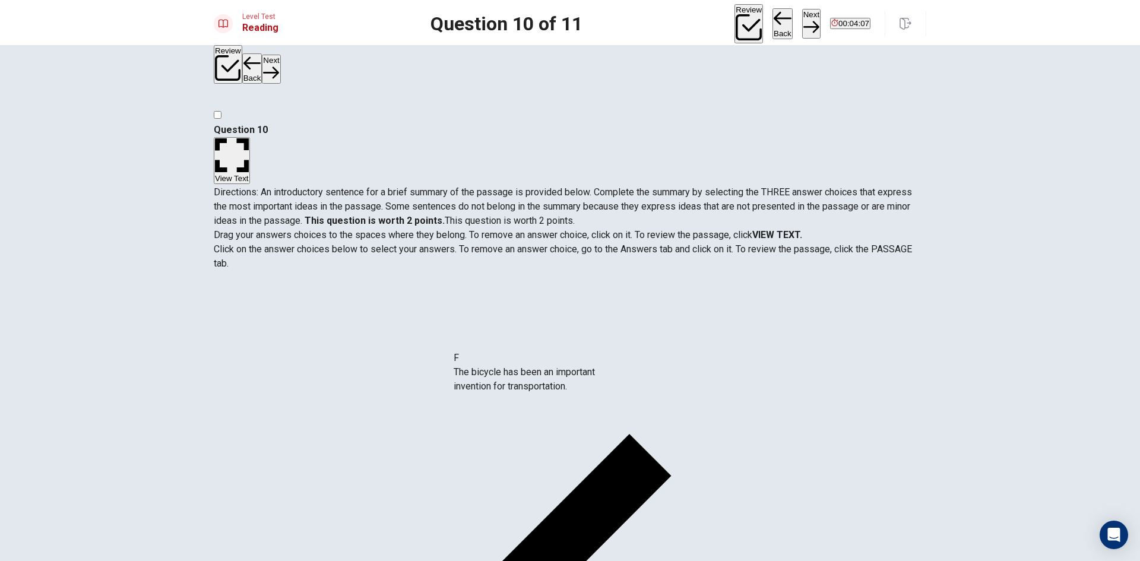
drag, startPoint x: 357, startPoint y: 425, endPoint x: 578, endPoint y: 388, distance: 224.0
click at [802, 15] on button "Next" at bounding box center [811, 23] width 18 height 29
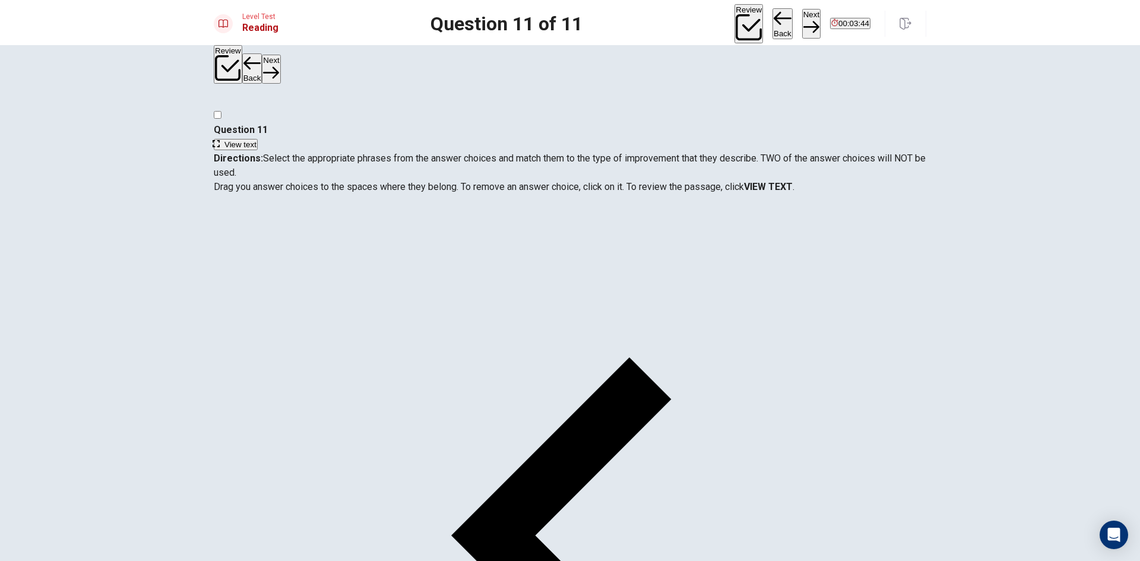
scroll to position [188, 0]
drag, startPoint x: 350, startPoint y: 414, endPoint x: 540, endPoint y: 275, distance: 235.8
click at [256, 140] on span "View text" at bounding box center [240, 144] width 32 height 9
click at [274, 140] on span "View question" at bounding box center [248, 144] width 49 height 9
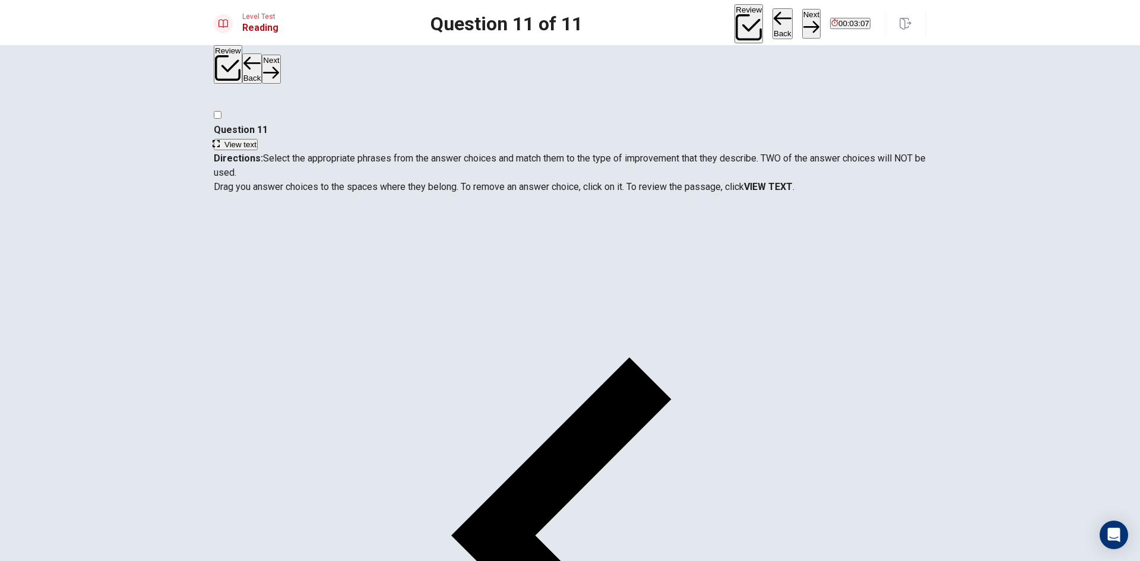
scroll to position [0, 0]
drag, startPoint x: 359, startPoint y: 272, endPoint x: 819, endPoint y: 278, distance: 459.5
drag, startPoint x: 342, startPoint y: 354, endPoint x: 796, endPoint y: 341, distance: 453.7
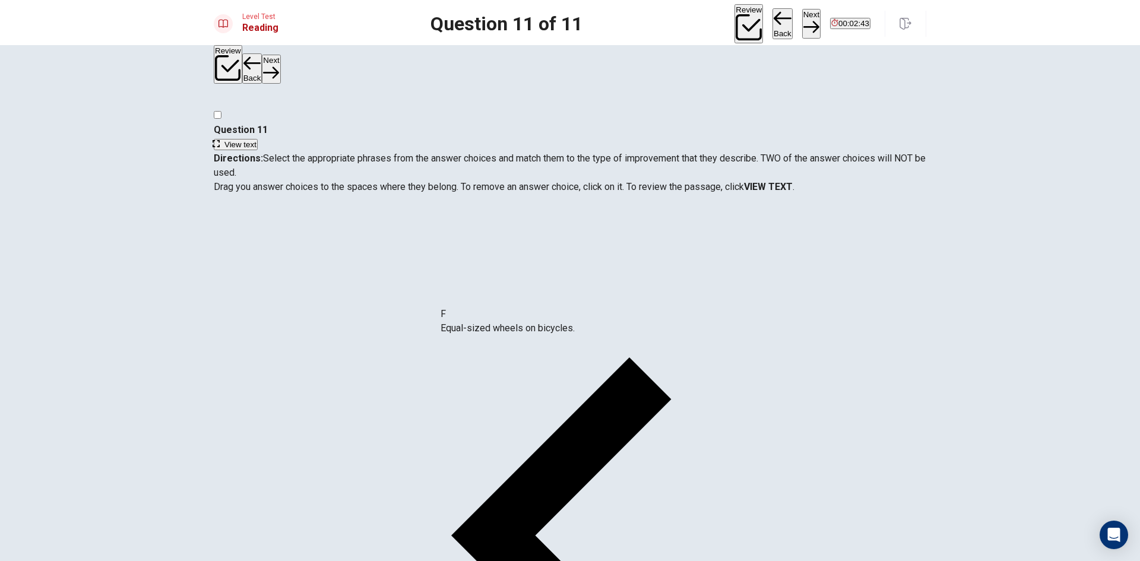
drag, startPoint x: 394, startPoint y: 399, endPoint x: 539, endPoint y: 334, distance: 158.9
drag, startPoint x: 350, startPoint y: 280, endPoint x: 357, endPoint y: 272, distance: 9.7
drag, startPoint x: 324, startPoint y: 276, endPoint x: 781, endPoint y: 377, distance: 468.1
click at [802, 18] on button "Next" at bounding box center [811, 23] width 18 height 29
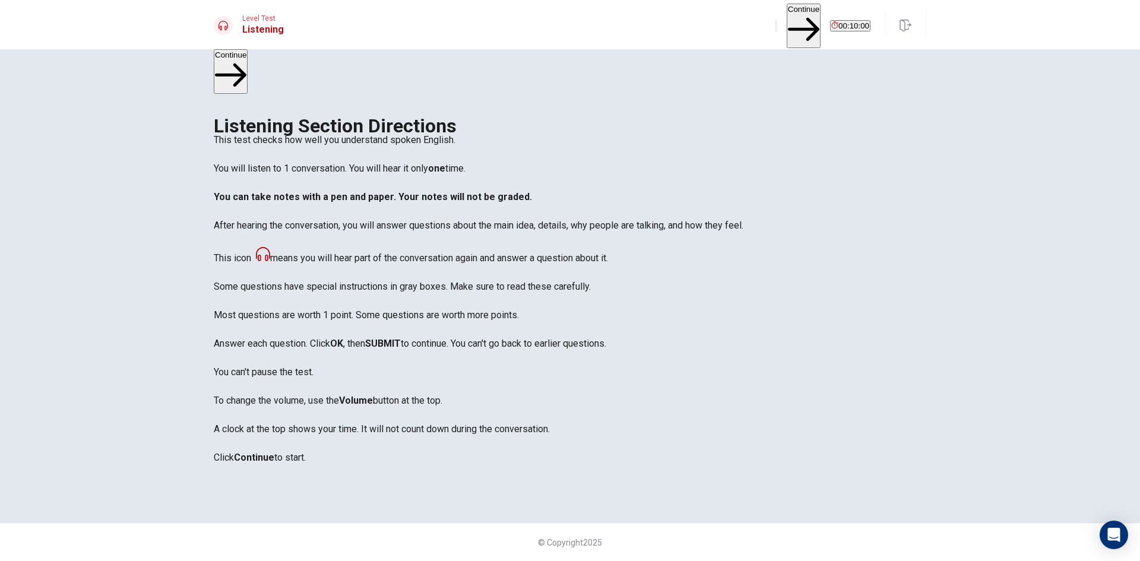
click at [786, 17] on button "Continue" at bounding box center [803, 26] width 34 height 45
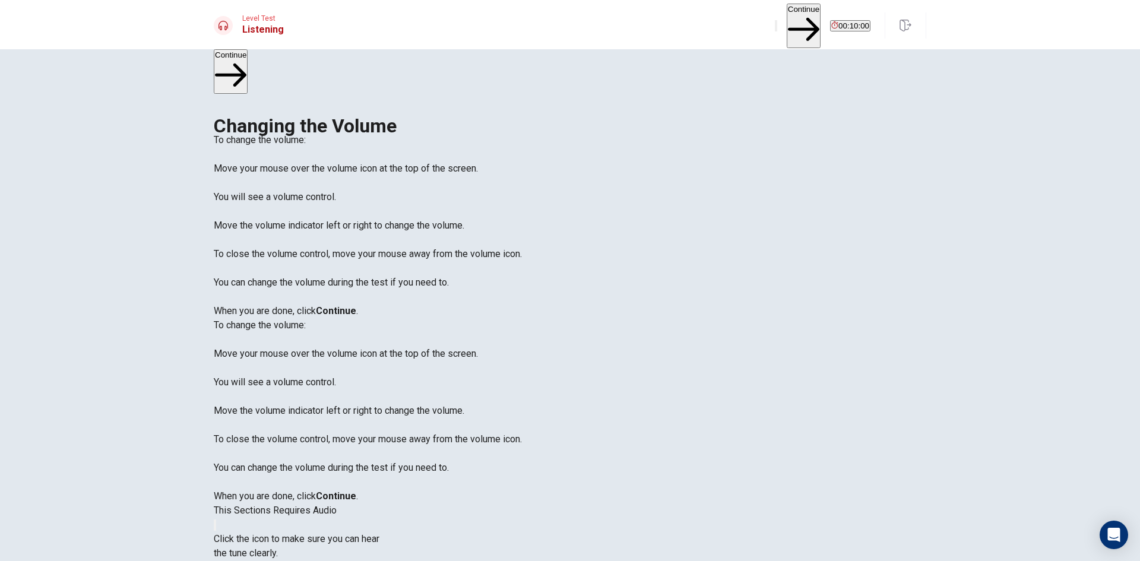
click at [215, 528] on icon "button" at bounding box center [215, 528] width 0 height 0
click at [786, 23] on button "Continue" at bounding box center [803, 26] width 34 height 45
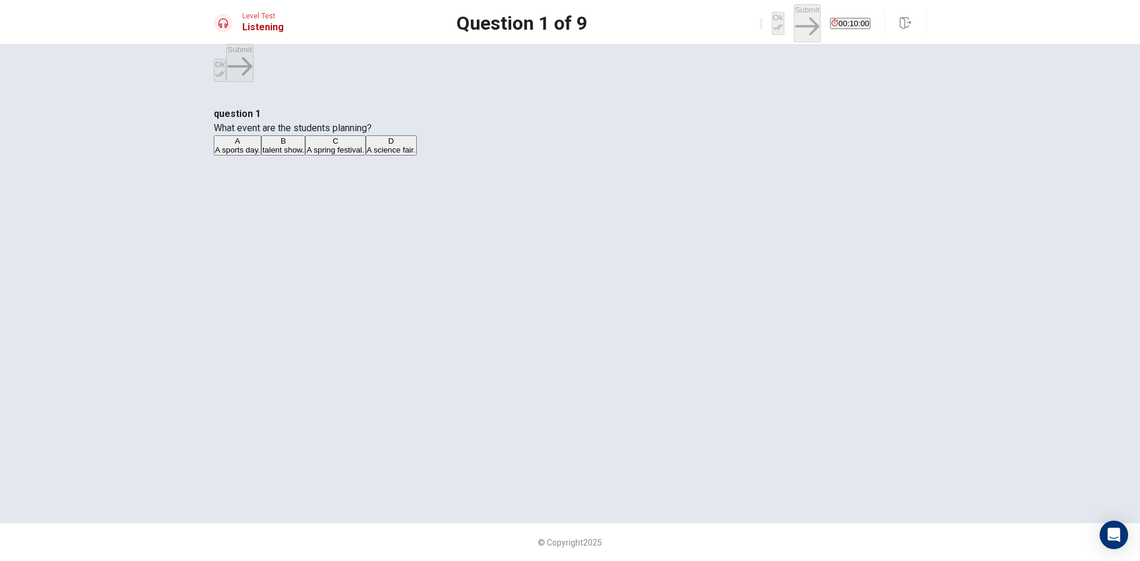
click at [617, 137] on div "question 1 What event are the students planning? A A sports day. B talent show.…" at bounding box center [570, 132] width 712 height 50
click at [364, 154] on span "A spring festival." at bounding box center [335, 149] width 58 height 9
click at [784, 23] on div "Ok Submit 00:09:44" at bounding box center [815, 22] width 110 height 37
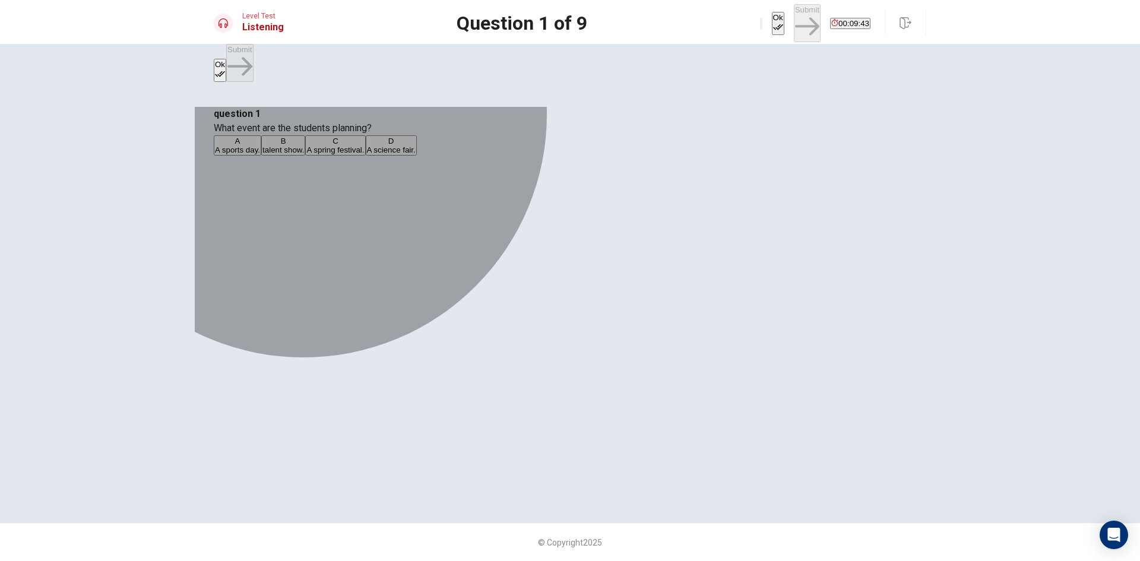
click at [365, 156] on button "C A spring festival." at bounding box center [335, 145] width 60 height 20
click at [305, 156] on button "B talent show." at bounding box center [283, 145] width 44 height 20
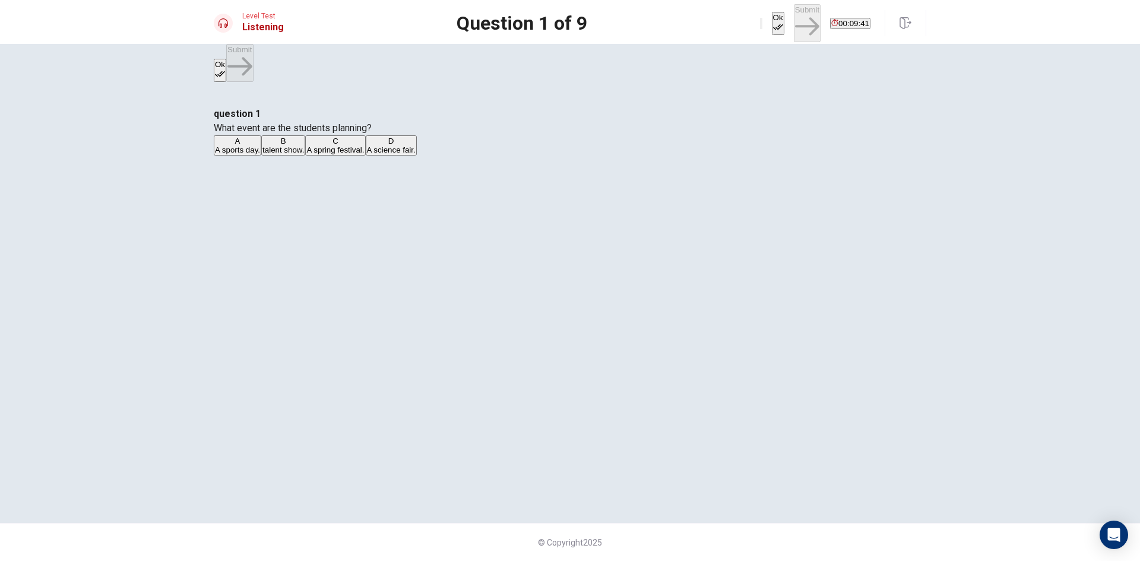
click at [365, 156] on button "C A spring festival." at bounding box center [335, 145] width 60 height 20
click at [772, 26] on button "Ok" at bounding box center [778, 23] width 12 height 23
click at [794, 18] on button "Submit" at bounding box center [807, 22] width 27 height 37
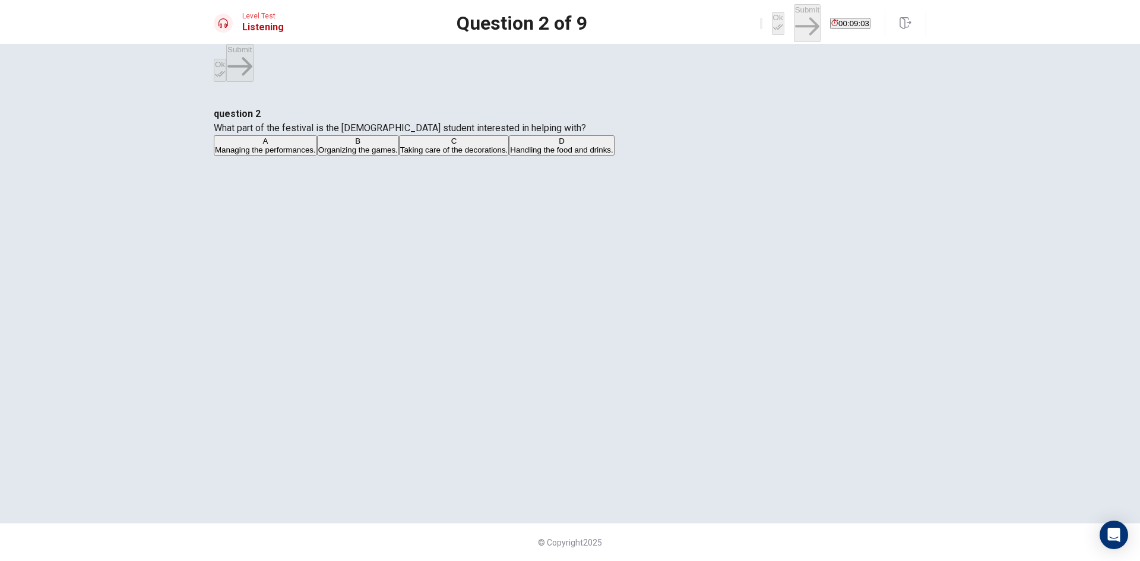
click at [509, 156] on button "C Taking care of the decorations." at bounding box center [454, 145] width 110 height 20
click at [524, 154] on span "Handling the food and drinks." at bounding box center [561, 149] width 103 height 9
click at [772, 27] on button "Ok" at bounding box center [778, 23] width 12 height 23
click at [794, 20] on button "Submit" at bounding box center [807, 22] width 27 height 37
click at [508, 154] on span "A floral theme with colorful flowers and streamers." at bounding box center [420, 149] width 175 height 9
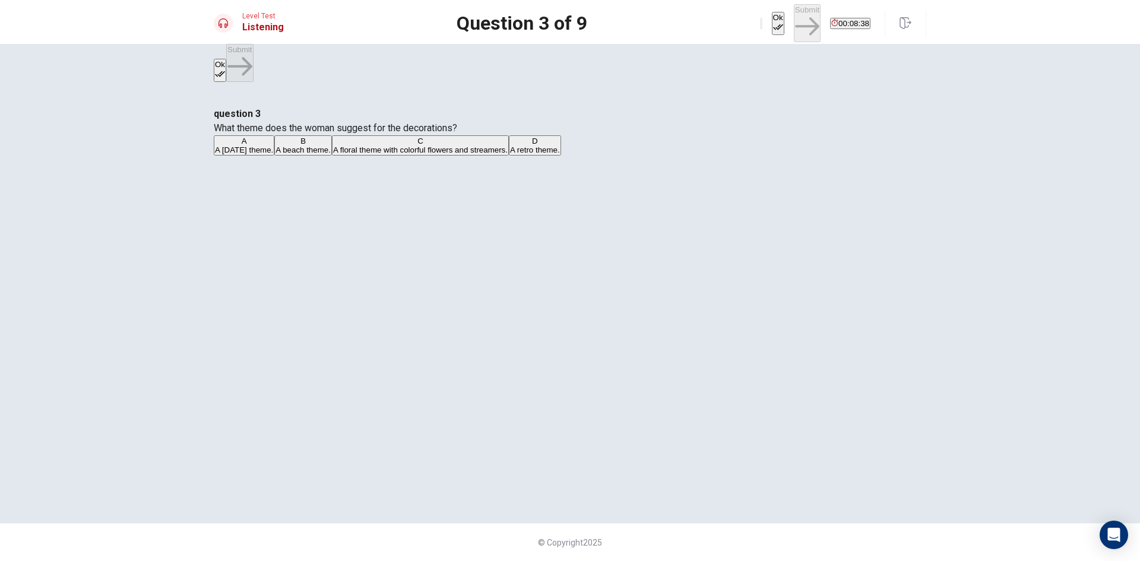
click at [772, 24] on button "Ok" at bounding box center [778, 23] width 12 height 23
click at [794, 15] on button "Submit" at bounding box center [807, 22] width 27 height 37
click at [598, 154] on span "Classic [DATE] games like ring toss and a dunk tank." at bounding box center [505, 149] width 185 height 9
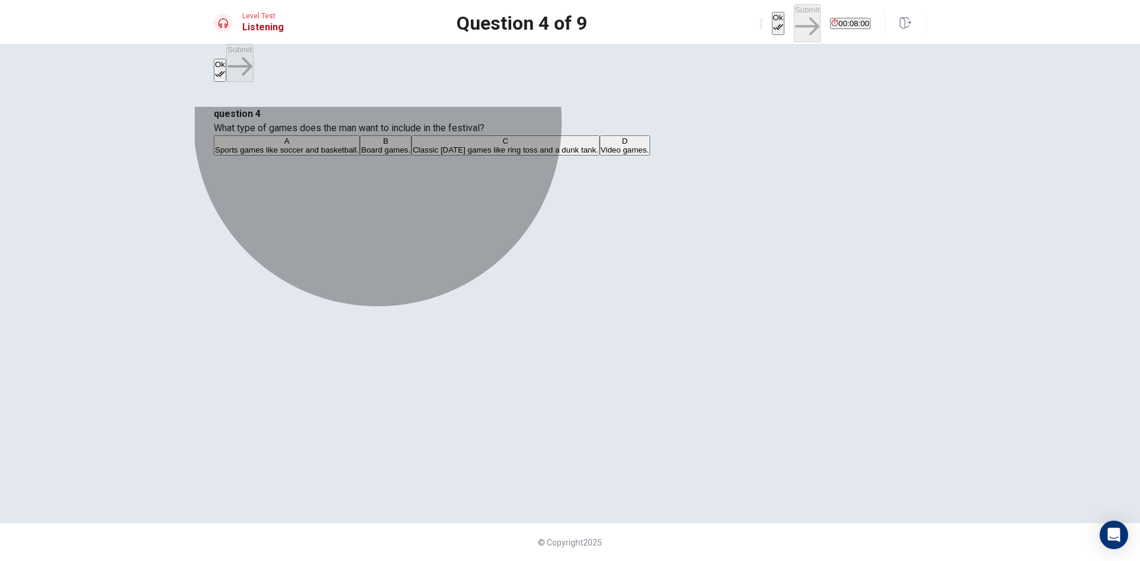
drag, startPoint x: 578, startPoint y: 217, endPoint x: 565, endPoint y: 249, distance: 34.9
click at [411, 156] on button "B Board games." at bounding box center [386, 145] width 52 height 20
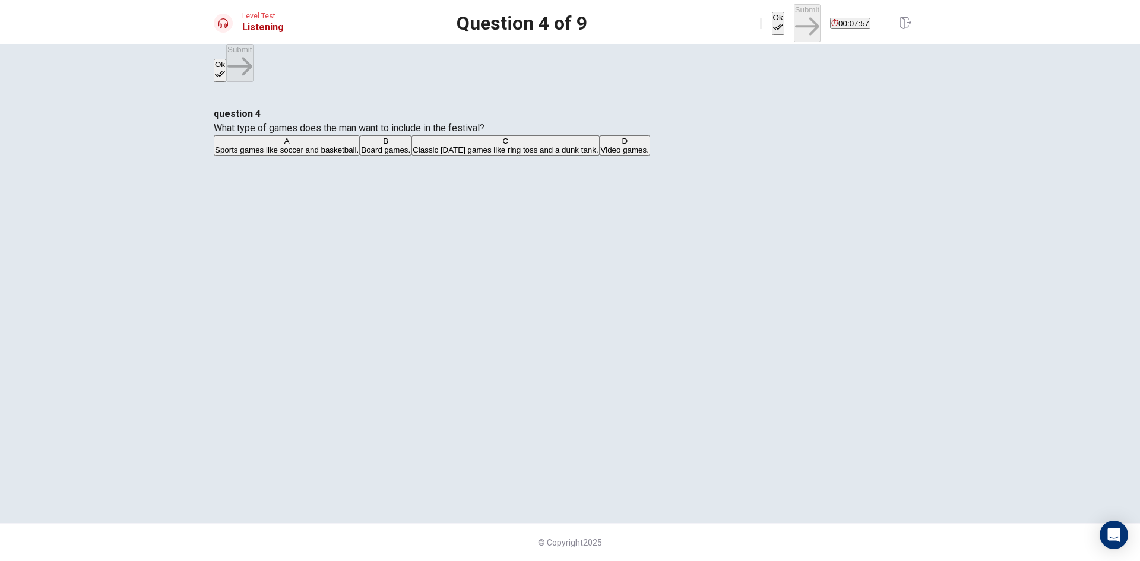
click at [772, 15] on button "Ok" at bounding box center [778, 23] width 12 height 23
click at [794, 18] on button "Submit" at bounding box center [807, 22] width 27 height 37
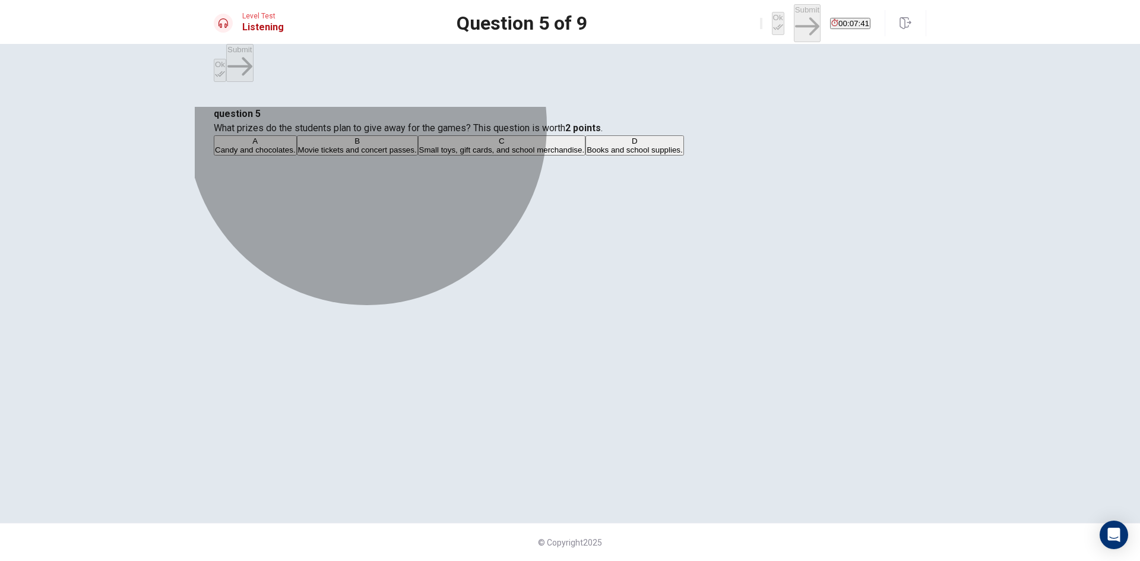
click at [567, 154] on span "Small toys, gift cards, and school merchandise." at bounding box center [502, 149] width 166 height 9
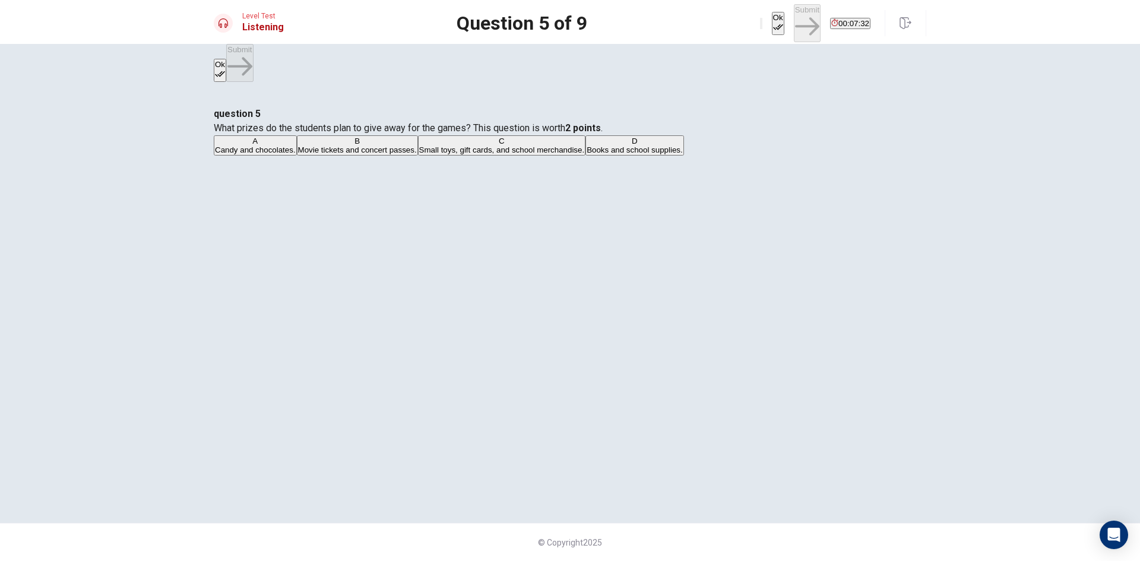
click at [297, 156] on button "A Candy and chocolates." at bounding box center [255, 145] width 83 height 20
click at [573, 154] on span "Small toys, gift cards, and school merchandise." at bounding box center [502, 149] width 166 height 9
click at [772, 12] on button "Ok" at bounding box center [778, 23] width 12 height 23
click at [297, 156] on button "A Candy and chocolates." at bounding box center [255, 145] width 83 height 20
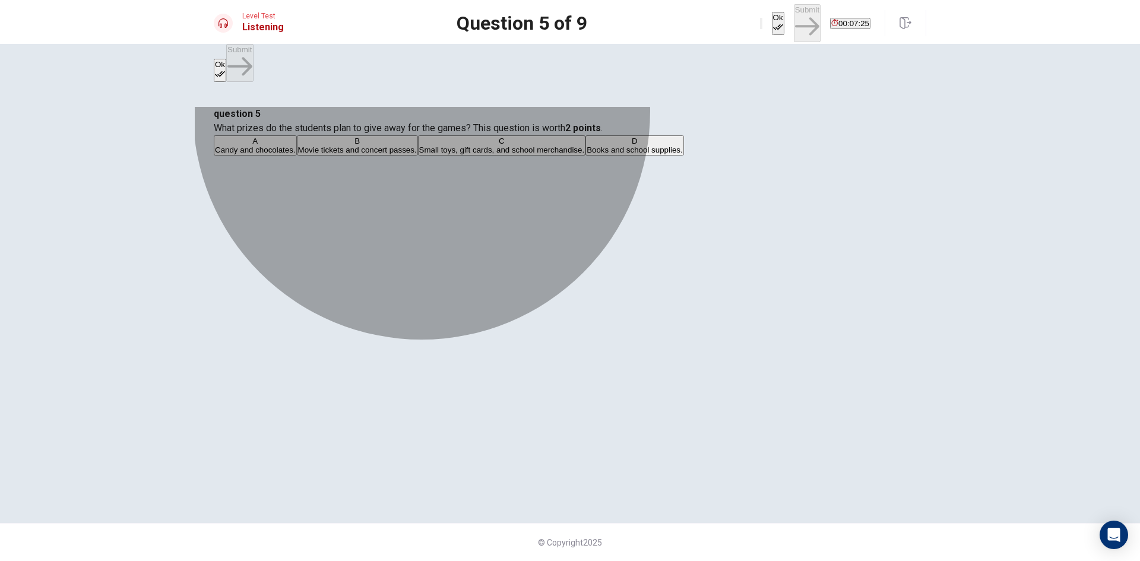
click at [586, 156] on button "C Small toys, gift cards, and school merchandise." at bounding box center [502, 145] width 168 height 20
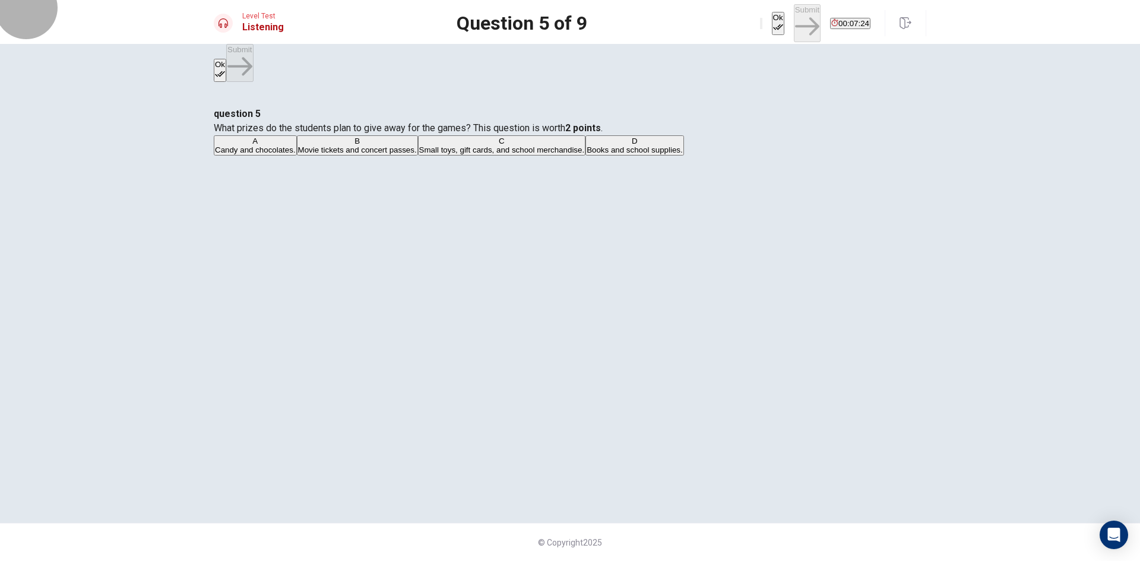
click at [772, 16] on button "Ok" at bounding box center [778, 23] width 12 height 23
click at [794, 20] on button "Submit" at bounding box center [807, 22] width 27 height 37
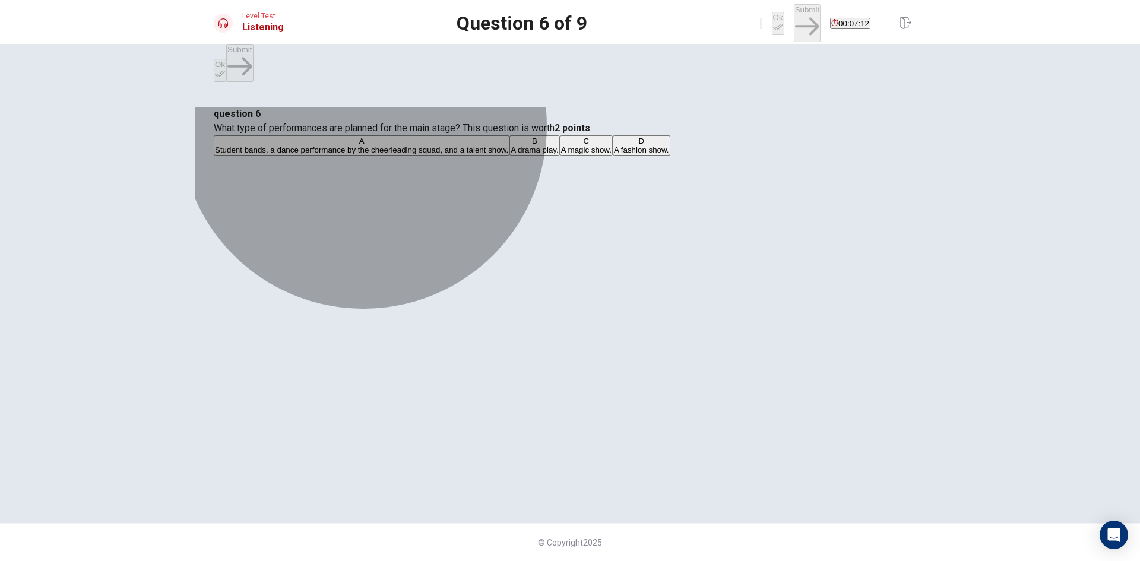
drag, startPoint x: 563, startPoint y: 205, endPoint x: 566, endPoint y: 212, distance: 7.5
click at [508, 154] on span "Student bands, a dance performance by the cheerleading squad, and a talent show." at bounding box center [361, 149] width 293 height 9
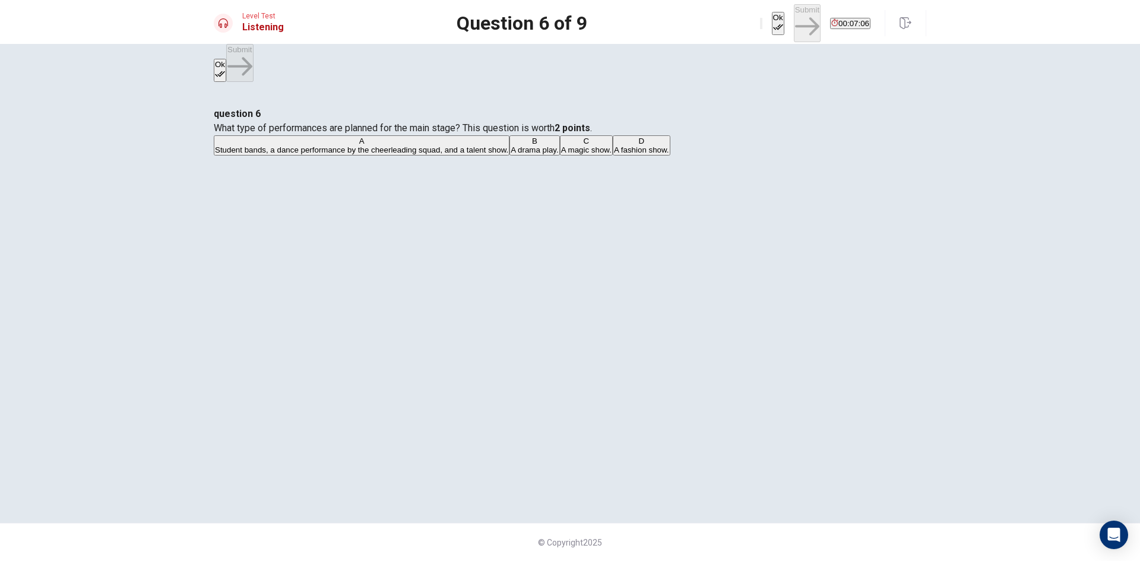
click at [772, 21] on button "Ok" at bounding box center [778, 23] width 12 height 23
click at [794, 17] on button "Submit" at bounding box center [807, 22] width 27 height 37
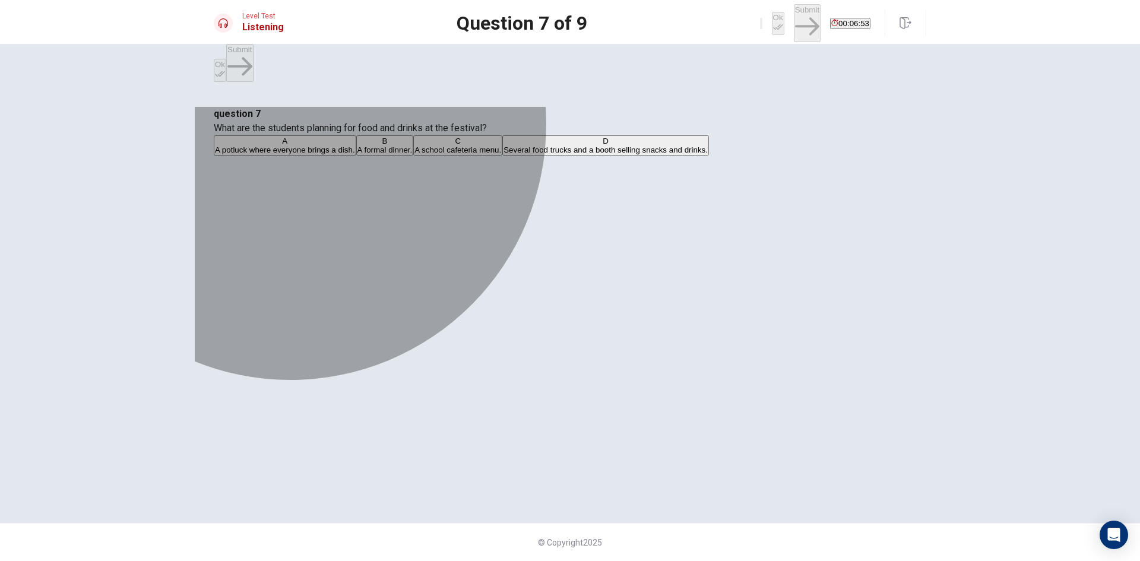
click at [503, 154] on span "Several food trucks and a booth selling snacks and drinks." at bounding box center [605, 149] width 204 height 9
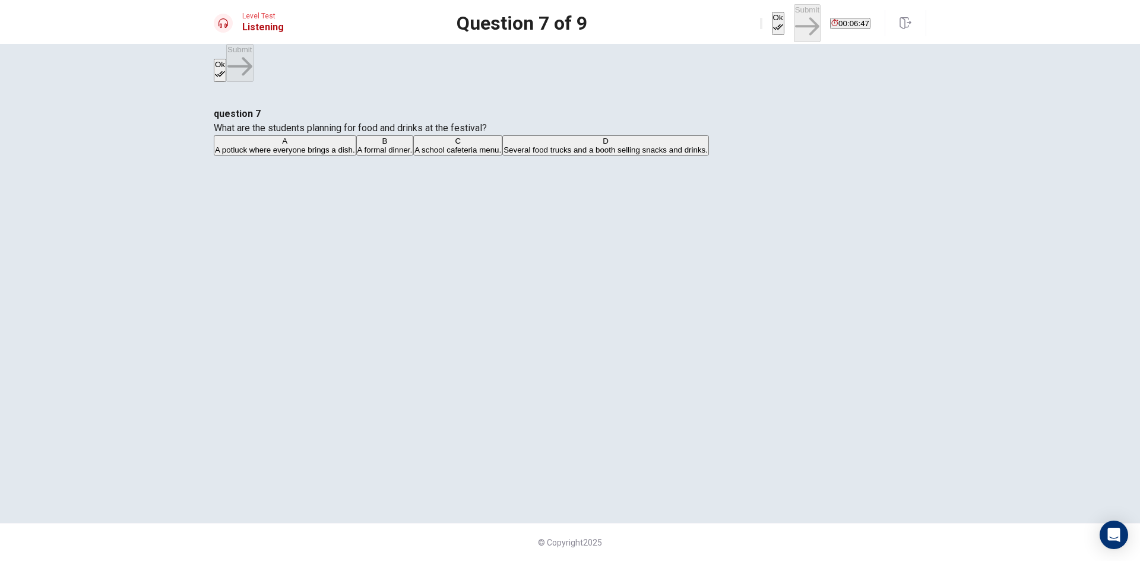
click at [772, 20] on button "Ok" at bounding box center [778, 23] width 12 height 23
click at [782, 36] on div "Level Test Listening Question 7 of 9 Ok Submit 00:06:41" at bounding box center [570, 22] width 1140 height 44
click at [794, 20] on button "Submit" at bounding box center [807, 22] width 27 height 37
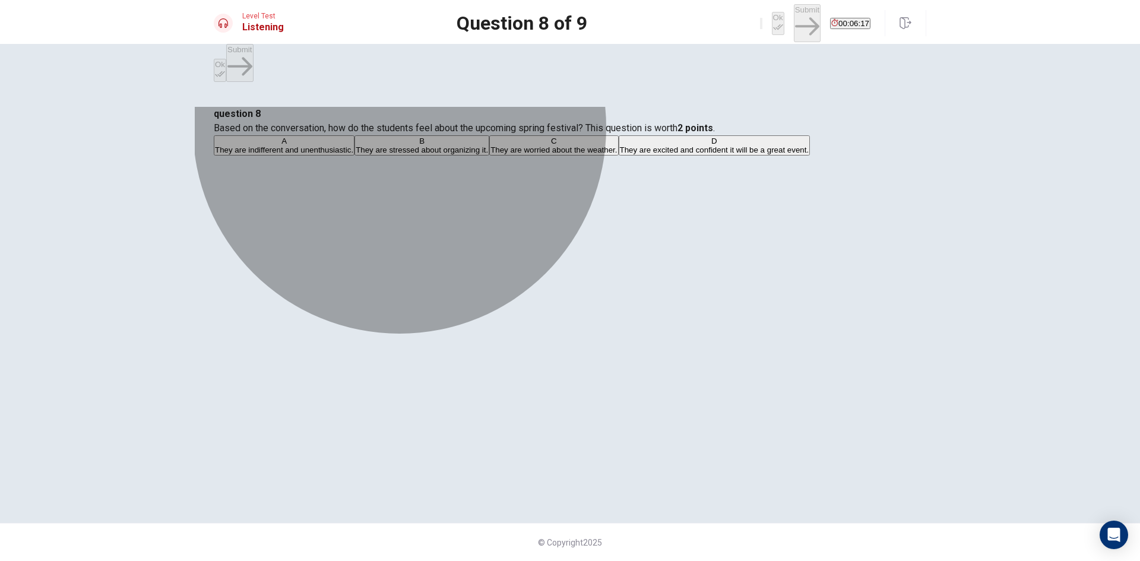
click at [620, 154] on span "They are excited and confident it will be a great event." at bounding box center [714, 149] width 189 height 9
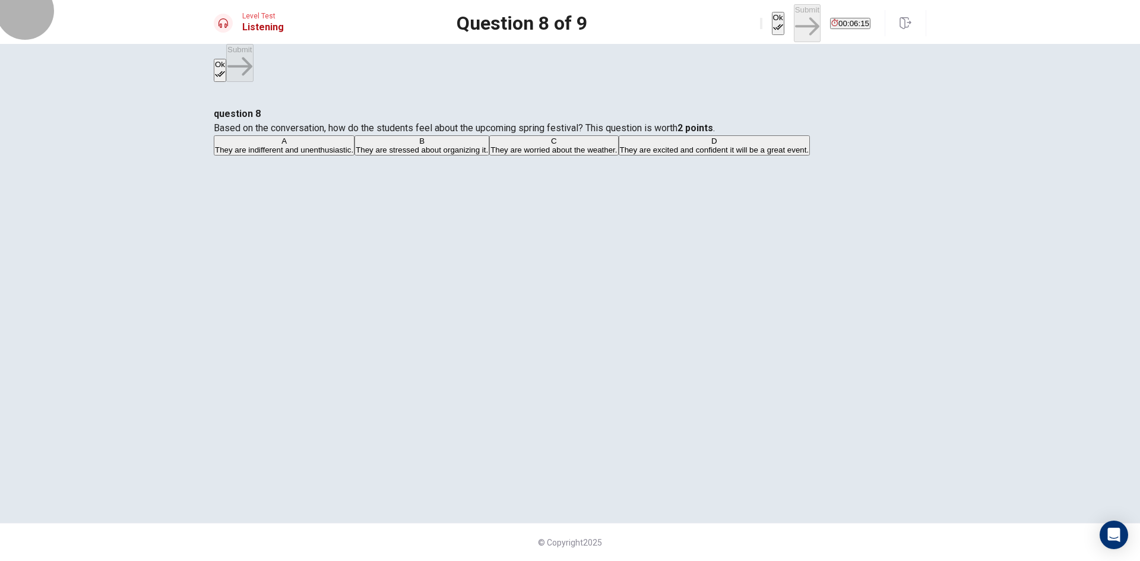
click at [773, 22] on icon "button" at bounding box center [778, 27] width 10 height 10
click at [794, 15] on button "Submit" at bounding box center [807, 22] width 27 height 37
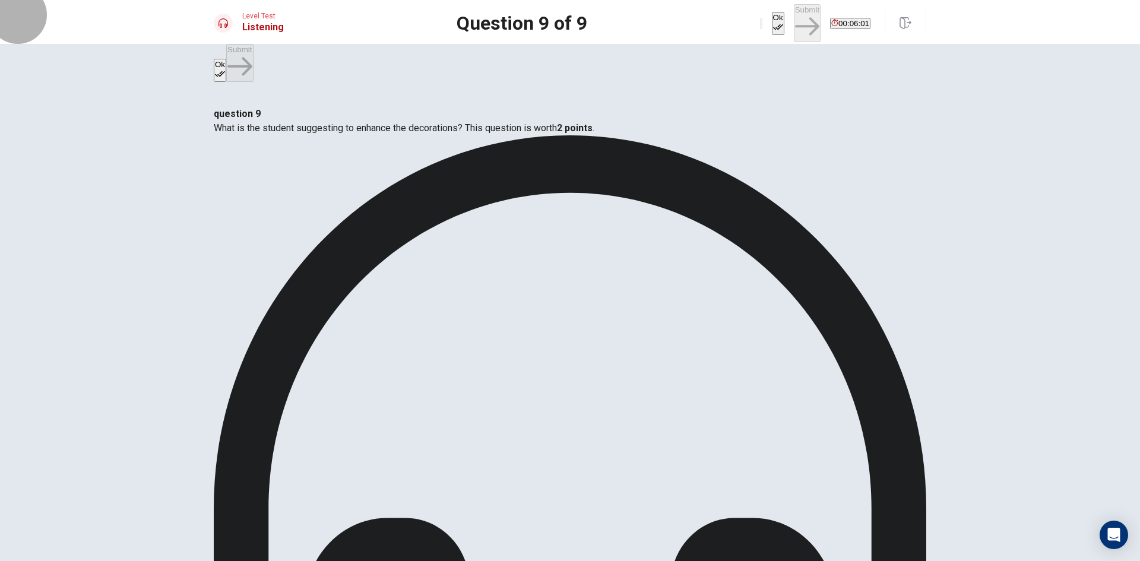
click at [772, 23] on button "Ok" at bounding box center [778, 23] width 12 height 23
click at [794, 24] on button "Submit" at bounding box center [807, 22] width 27 height 37
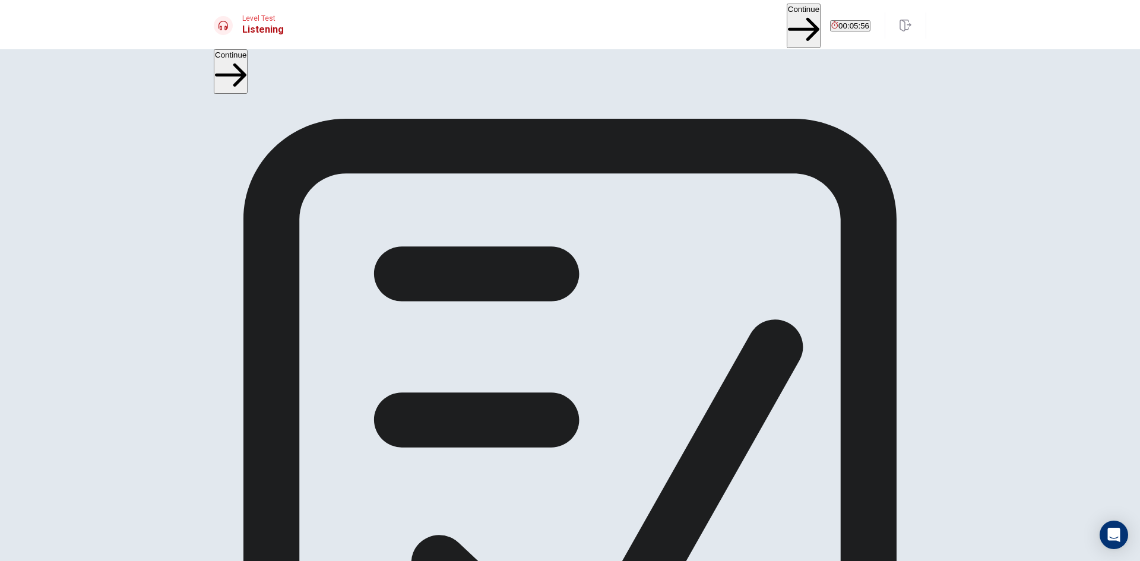
click at [600, 316] on div "You have seen all of the questions in the Listening section. Click on Continue …" at bounding box center [570, 491] width 712 height 745
click at [786, 15] on button "Continue" at bounding box center [803, 26] width 34 height 45
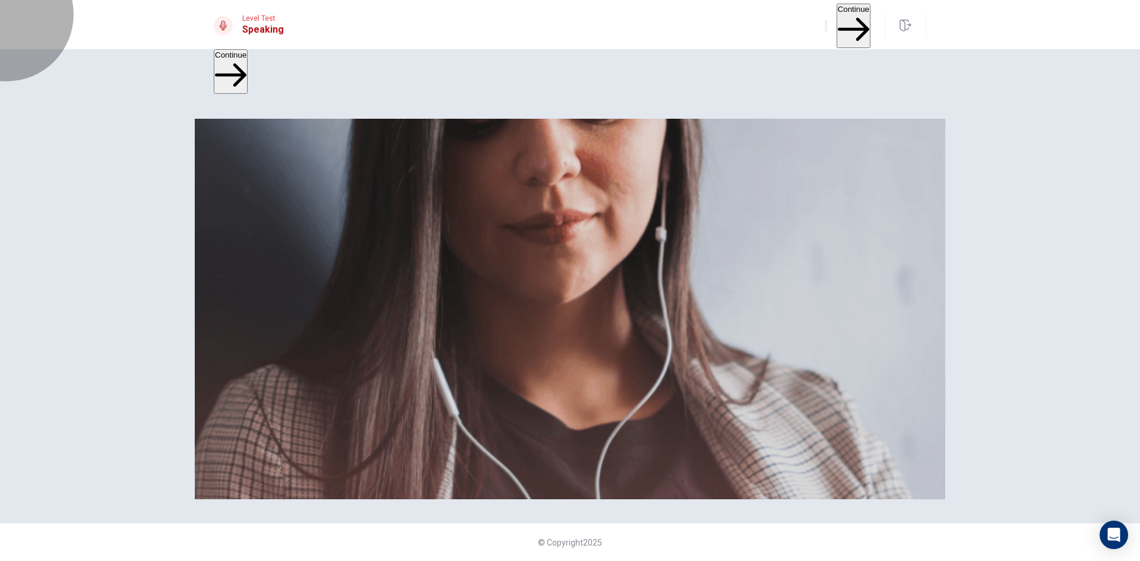
click at [836, 23] on button "Continue" at bounding box center [853, 26] width 34 height 45
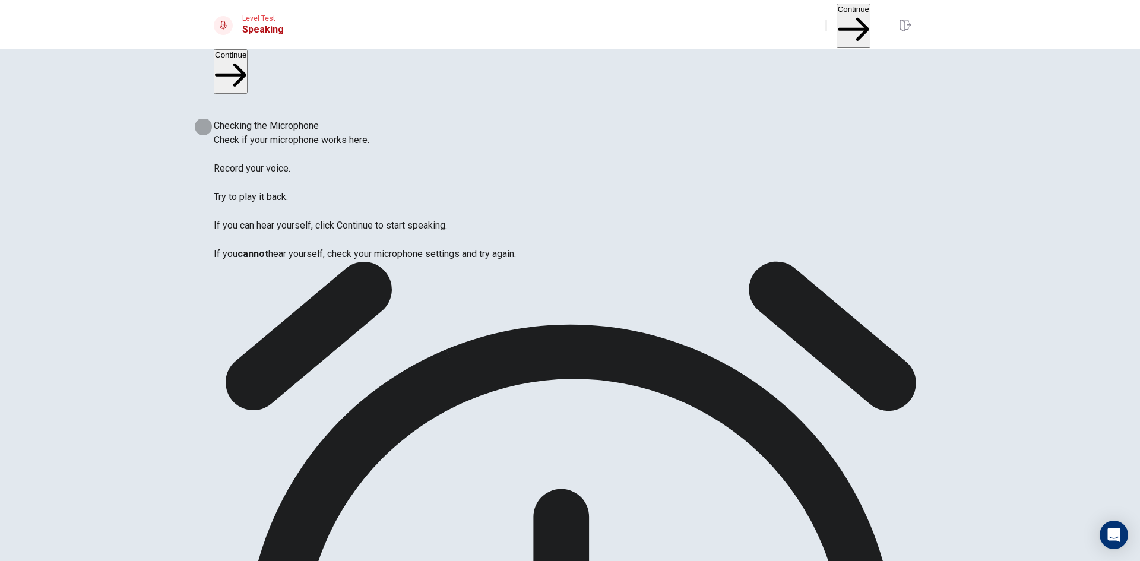
drag, startPoint x: 747, startPoint y: 342, endPoint x: 754, endPoint y: 342, distance: 7.1
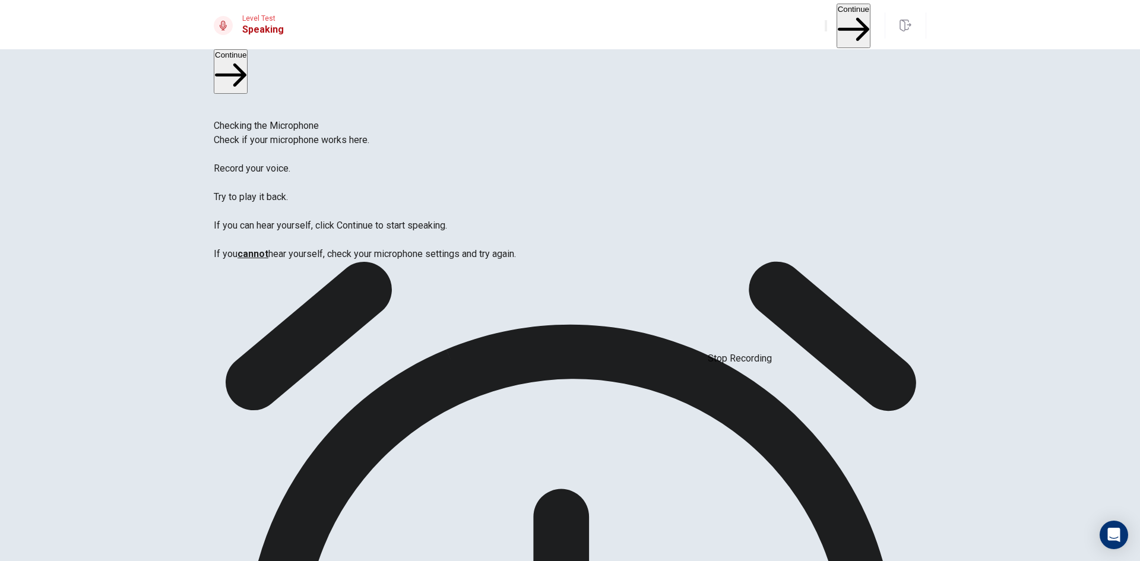
click at [836, 14] on button "Continue" at bounding box center [853, 26] width 34 height 45
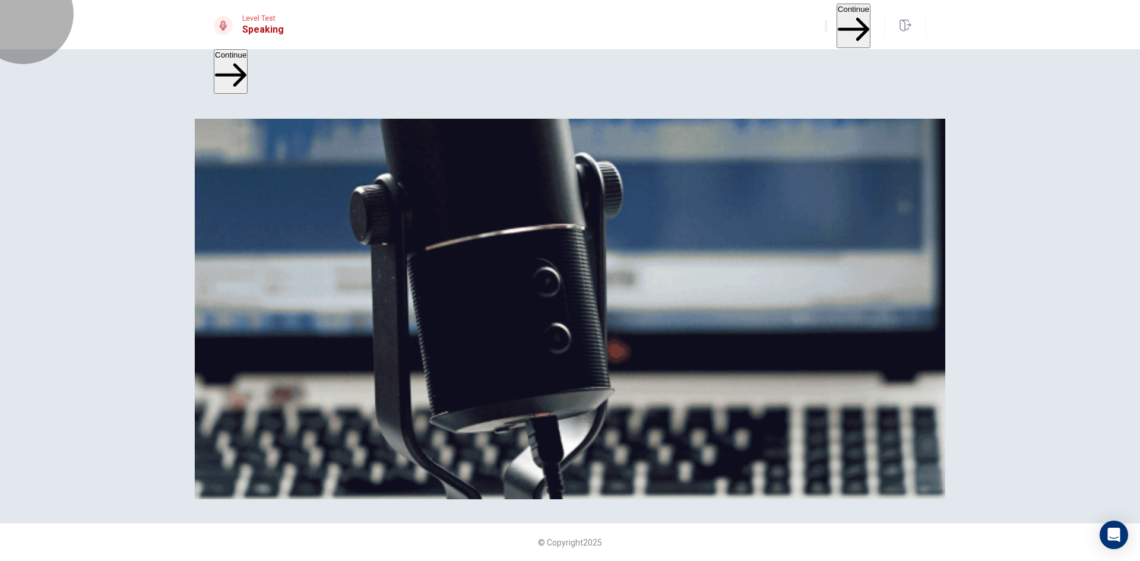
click at [836, 22] on button "Continue" at bounding box center [853, 26] width 34 height 45
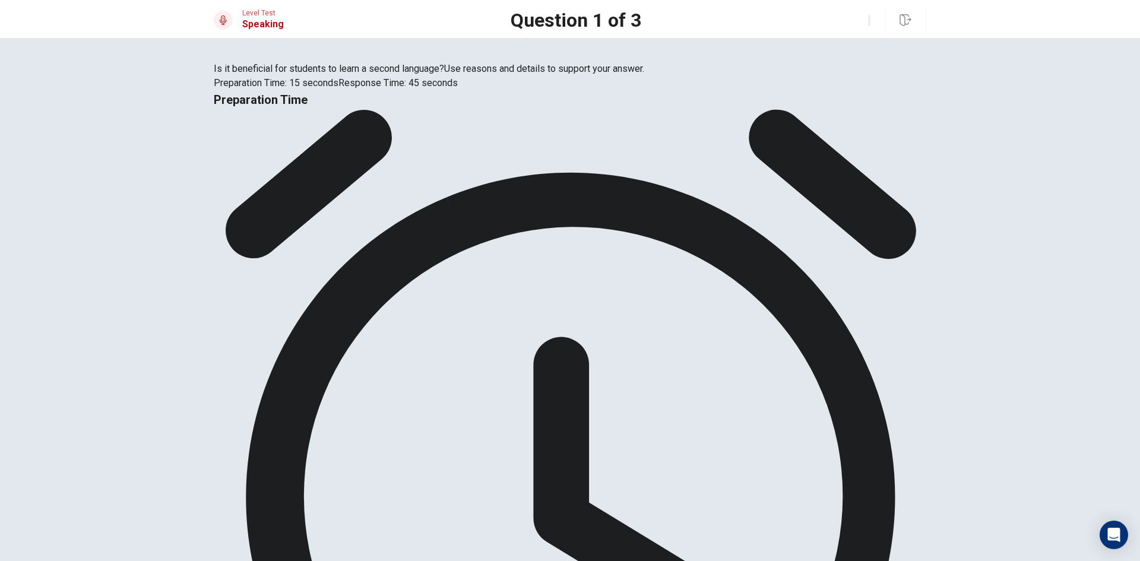
click at [750, 267] on div "Preparation Time 00:00:11" at bounding box center [570, 465] width 712 height 750
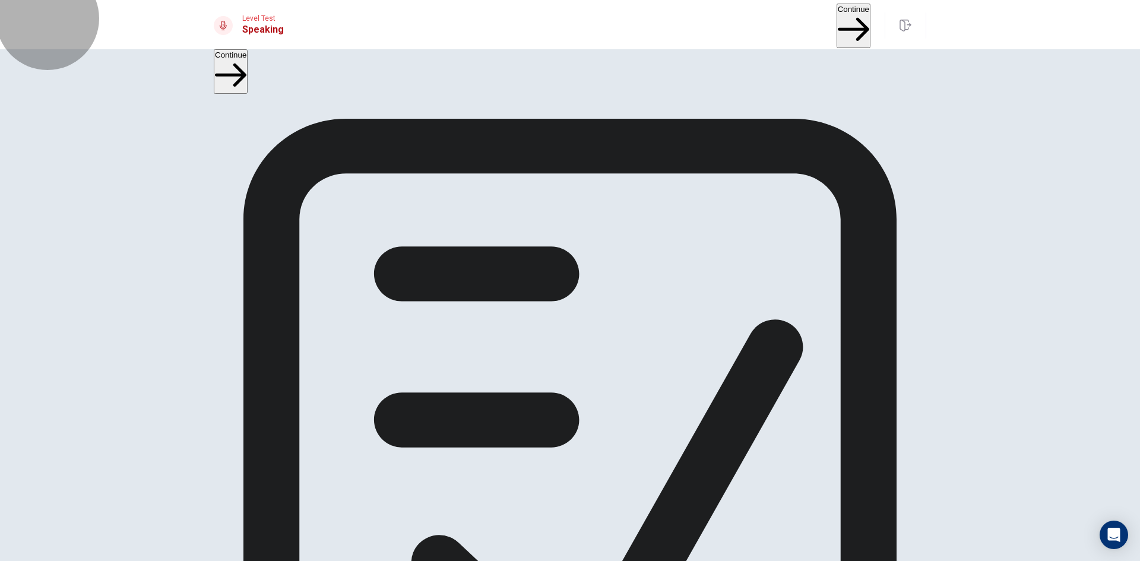
click at [846, 27] on button "Continue" at bounding box center [853, 26] width 34 height 45
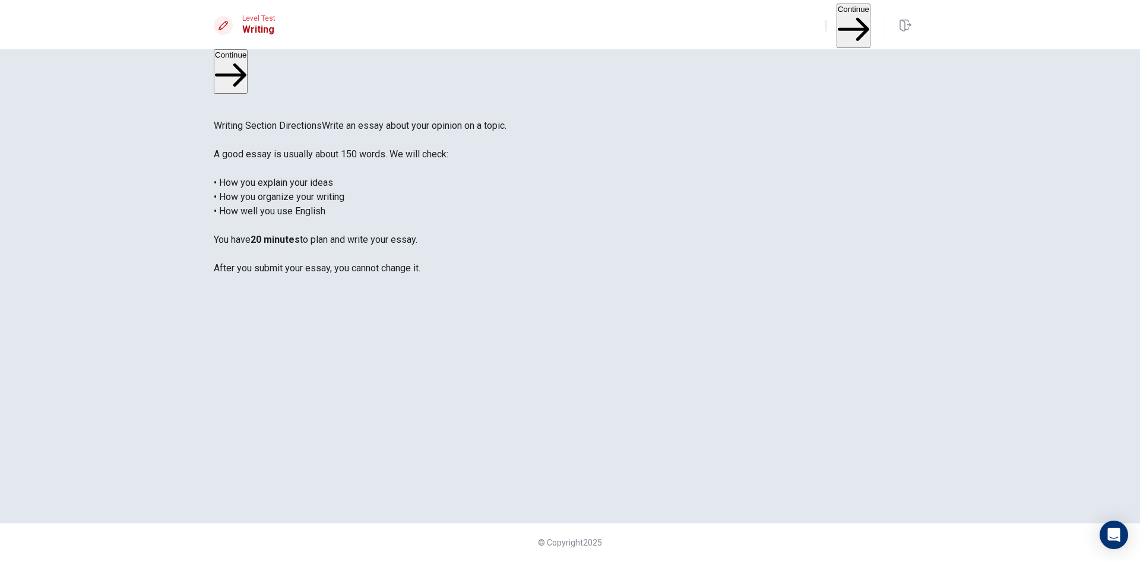
click at [848, 22] on button "Continue" at bounding box center [853, 26] width 34 height 45
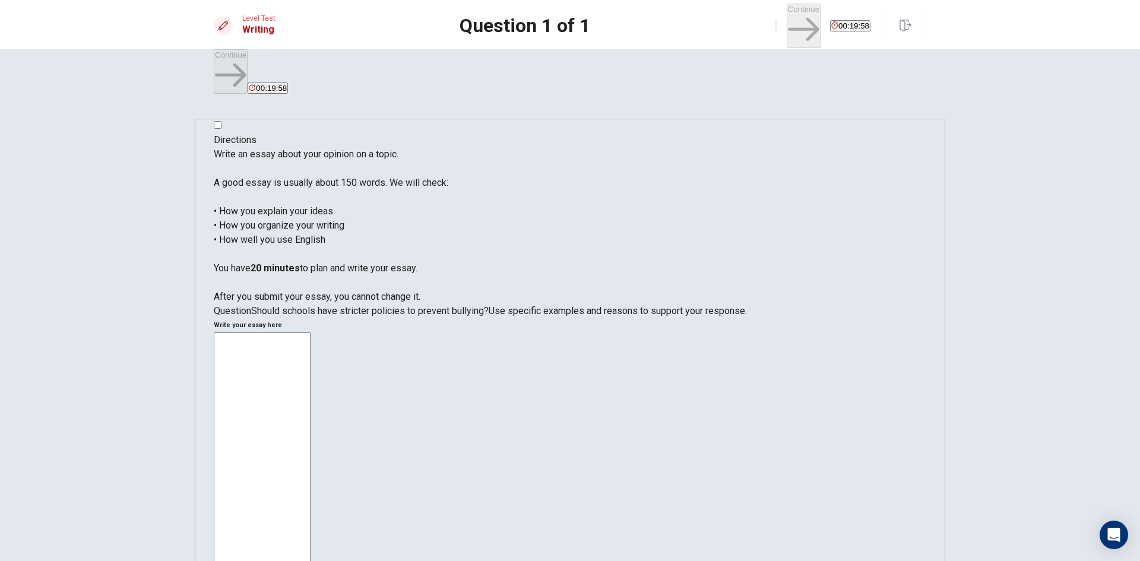
click at [686, 332] on div "x ​" at bounding box center [570, 510] width 712 height 357
click at [310, 332] on textarea "in nawadays the bullying in school is moer than past bullying is too much and I" at bounding box center [262, 508] width 97 height 353
click at [310, 332] on textarea "In nawadays the bullying in school is moer than past bullying is too much and I" at bounding box center [262, 508] width 97 height 353
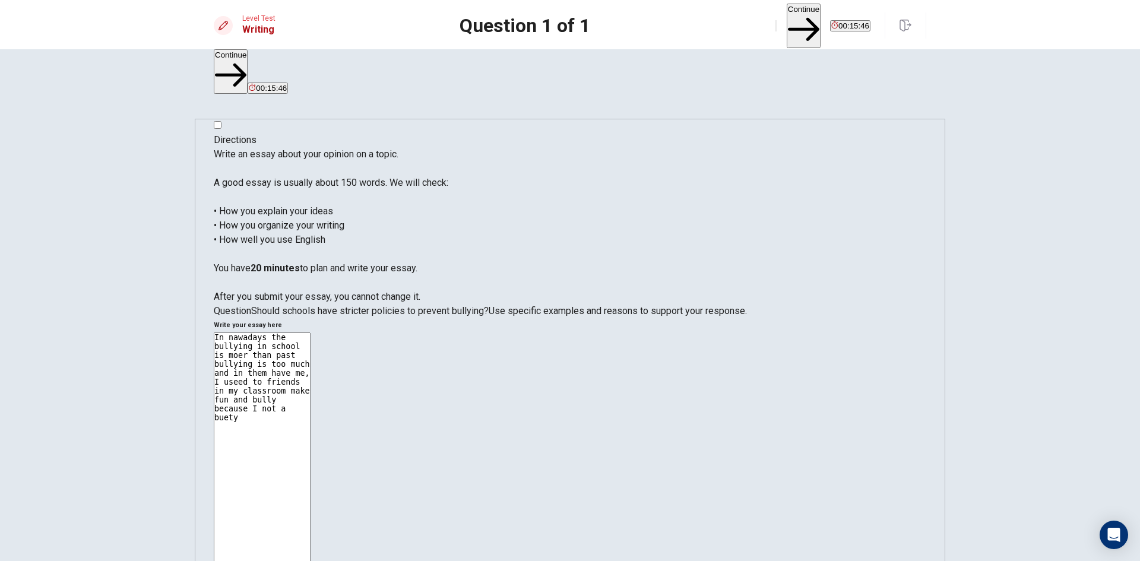
click at [310, 332] on textarea "In nawadays the bullying in school is moer than past bullying is too much and i…" at bounding box center [262, 508] width 97 height 353
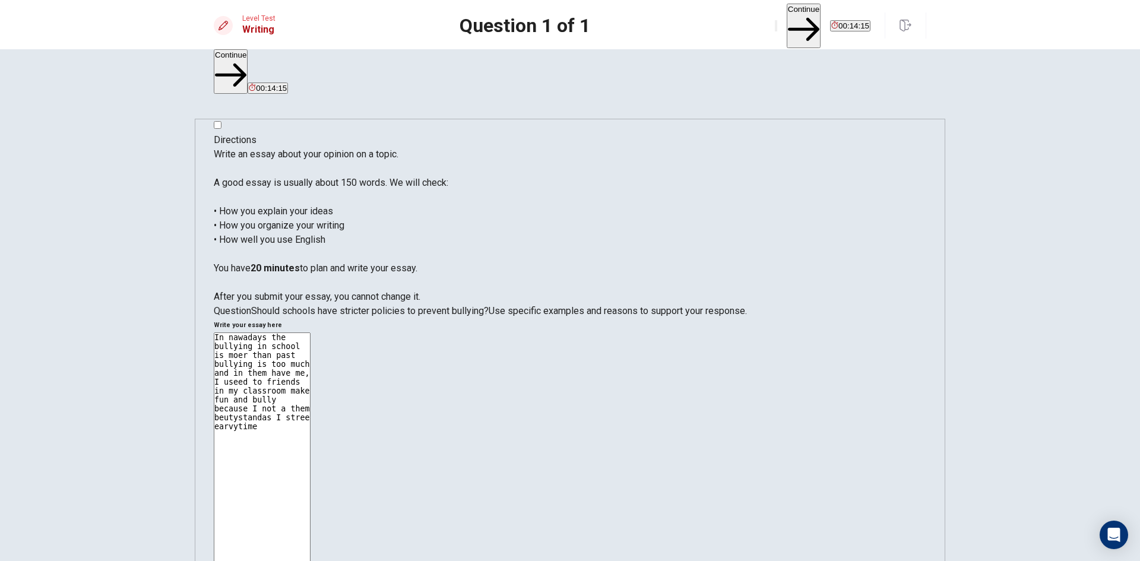
click at [310, 332] on textarea "In nawadays the bullying in school is moer than past bullying is too much and i…" at bounding box center [262, 508] width 97 height 353
drag, startPoint x: 844, startPoint y: 144, endPoint x: 845, endPoint y: 155, distance: 10.7
click at [310, 332] on textarea "In nawadays the bullying in school is moer than past bullying is too much and i…" at bounding box center [262, 508] width 97 height 353
drag, startPoint x: 640, startPoint y: 132, endPoint x: 711, endPoint y: 138, distance: 70.3
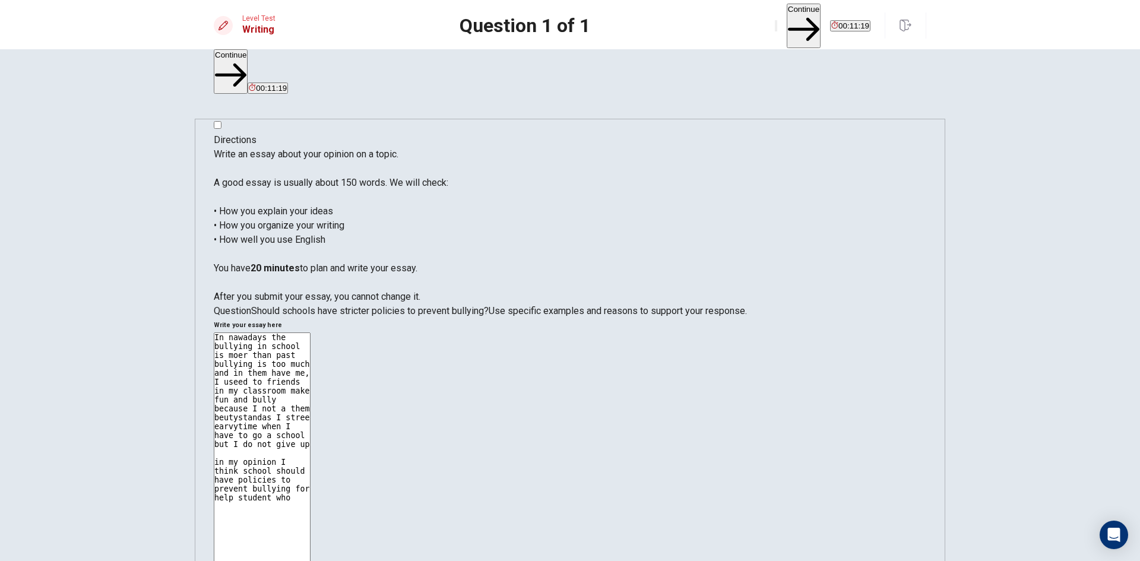
click at [310, 332] on textarea "In nawadays the bullying in school is moer than past bullying is too much and i…" at bounding box center [262, 508] width 97 height 353
click at [310, 332] on textarea "In nawadays the bullying in school is moer than past bullying is too much and s…" at bounding box center [262, 508] width 97 height 353
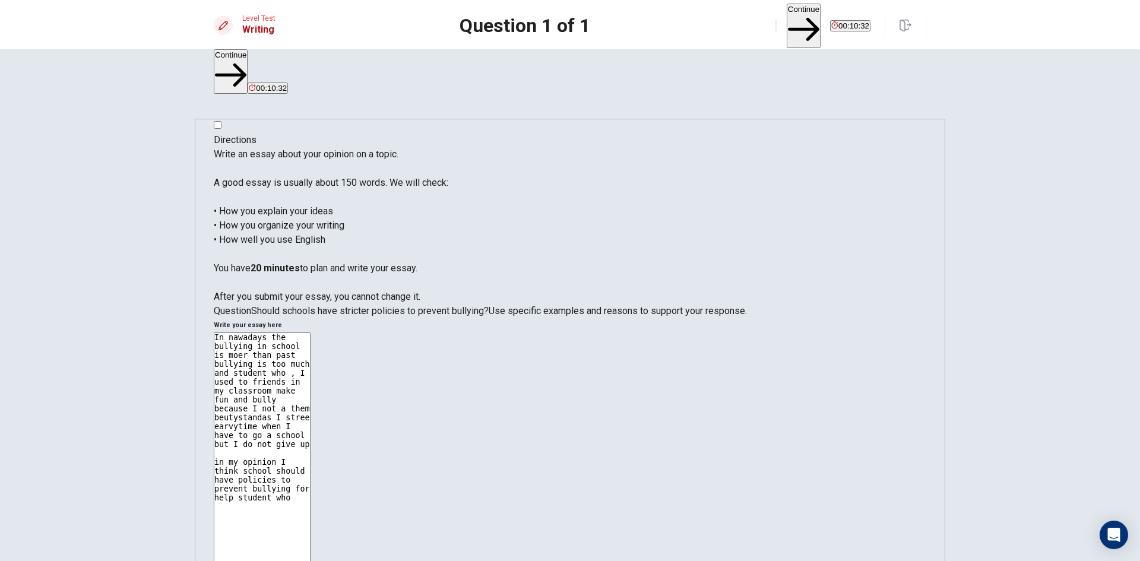
click at [310, 332] on textarea "In nawadays the bullying in school is moer than past bullying is too much and s…" at bounding box center [262, 508] width 97 height 353
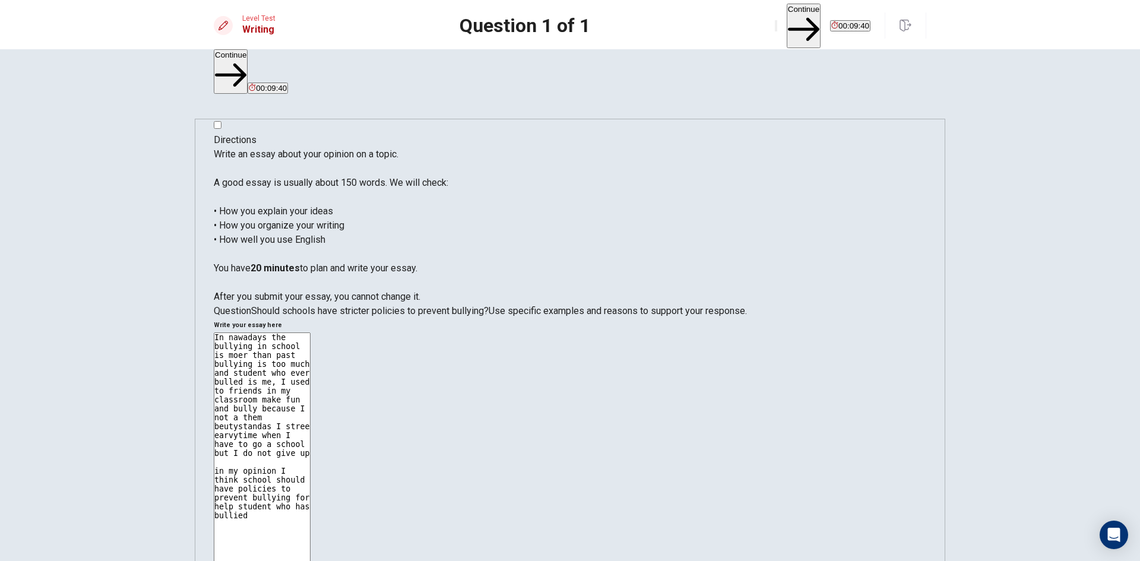
click at [310, 332] on textarea "In nawadays the bullying in school is moer than past bullying is too much and s…" at bounding box center [262, 508] width 97 height 353
drag, startPoint x: 766, startPoint y: 189, endPoint x: 770, endPoint y: 212, distance: 24.1
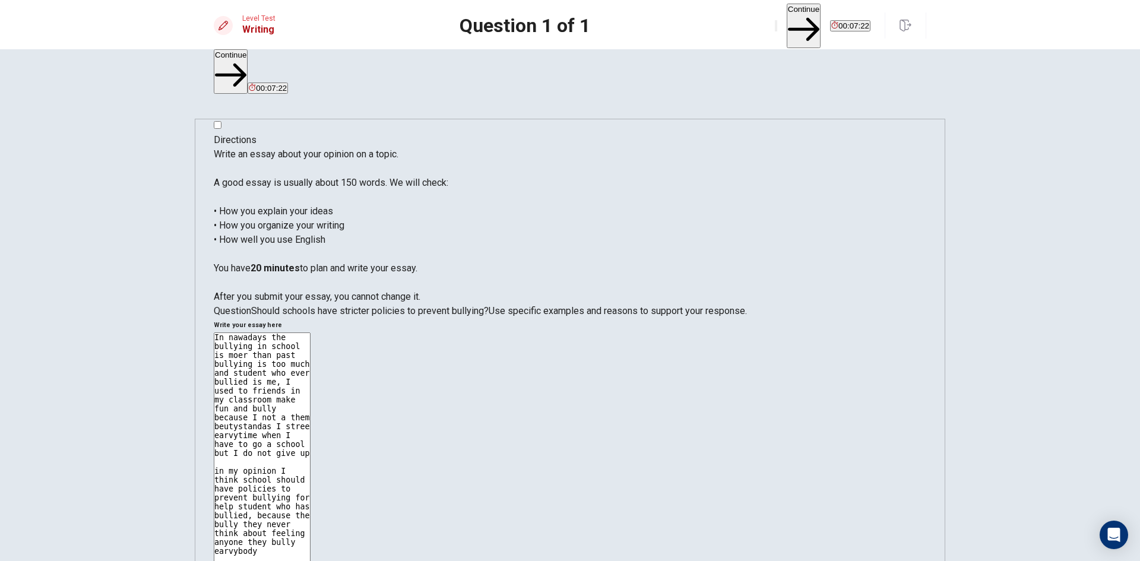
click at [310, 332] on textarea "In nawadays the bullying in school is moer than past bullying is too much and s…" at bounding box center [262, 508] width 97 height 353
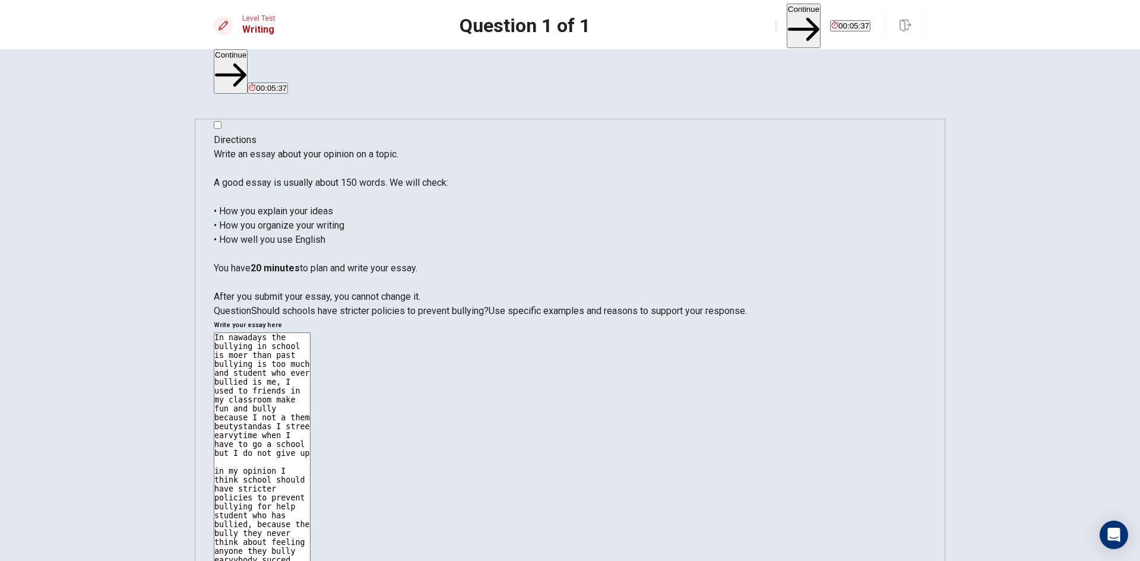
click at [310, 332] on textarea "In nawadays the bullying in school is moer than past bullying is too much and s…" at bounding box center [262, 508] width 97 height 353
drag, startPoint x: 735, startPoint y: 131, endPoint x: 739, endPoint y: 162, distance: 31.1
click at [310, 332] on textarea "In nawadays the bullying in school is moer than past bullying is too much and s…" at bounding box center [262, 508] width 97 height 353
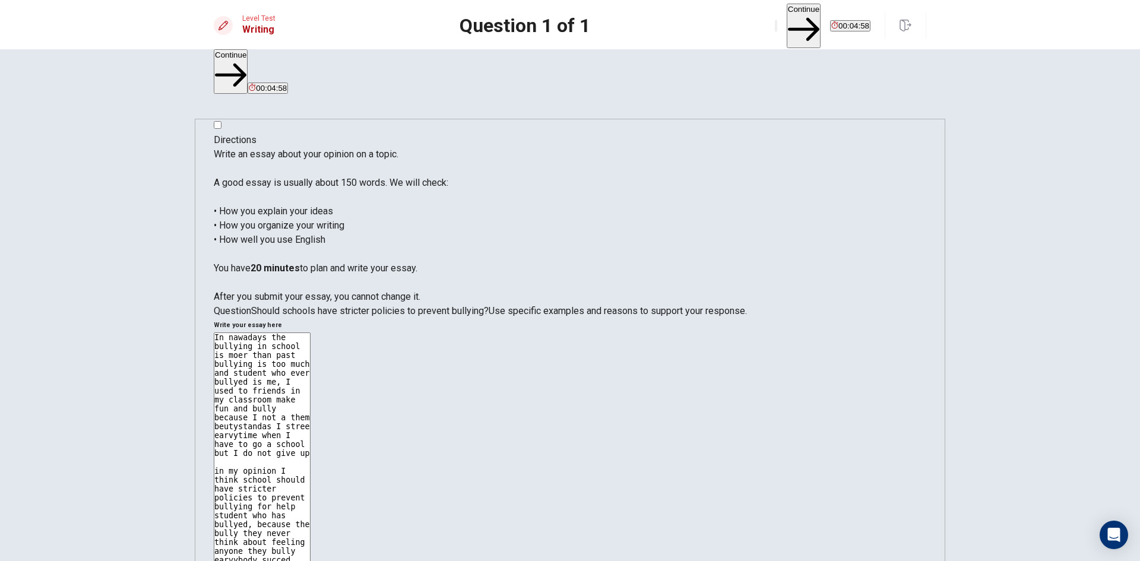
click at [310, 332] on textarea "In nawadays the bullying in school is moer than past bullying is too much and s…" at bounding box center [262, 508] width 97 height 353
drag, startPoint x: 821, startPoint y: 275, endPoint x: 821, endPoint y: 288, distance: 13.7
click at [310, 332] on textarea "In nawadays the bullying in school is moer than past bullying is too much and s…" at bounding box center [262, 508] width 97 height 353
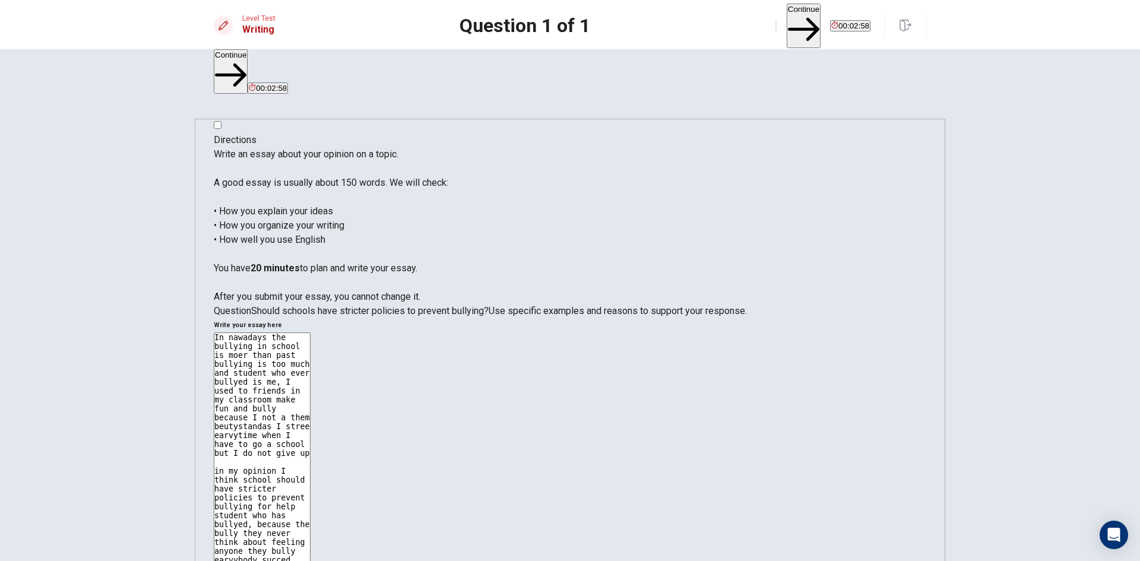
click at [310, 332] on textarea "In nawadays the bullying in school is moer than past bullying is too much and s…" at bounding box center [262, 508] width 97 height 353
drag, startPoint x: 760, startPoint y: 284, endPoint x: 760, endPoint y: 290, distance: 6.6
click at [310, 332] on textarea "In nawadays the bullying in school is moer than past bullying is too much and s…" at bounding box center [262, 508] width 97 height 353
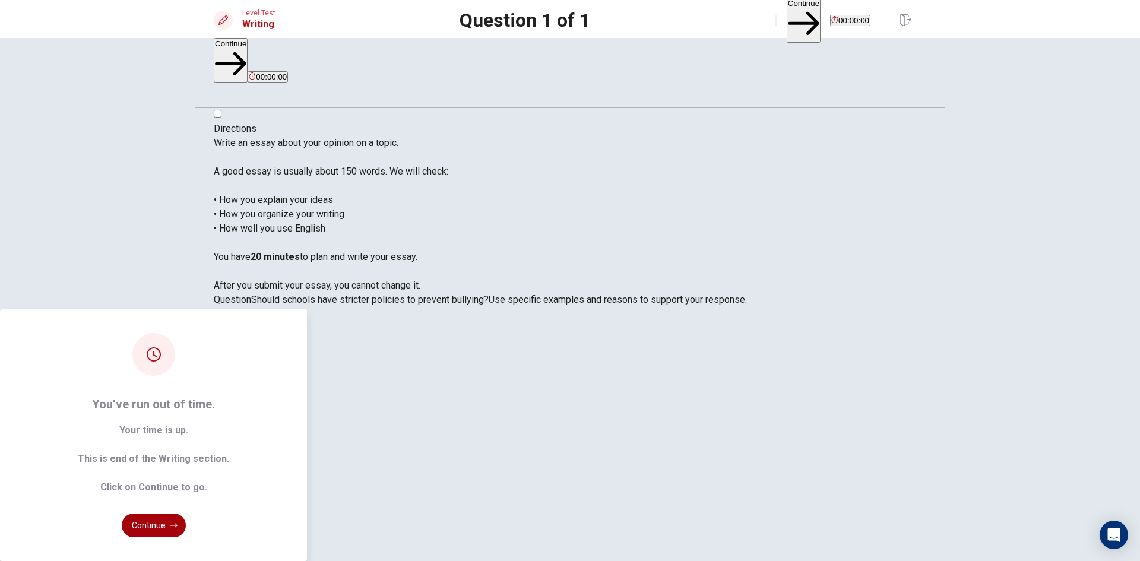
type textarea "In nawadays the bullying in school is moer than past bullying is too much and s…"
click at [186, 513] on button "Continue" at bounding box center [154, 525] width 64 height 24
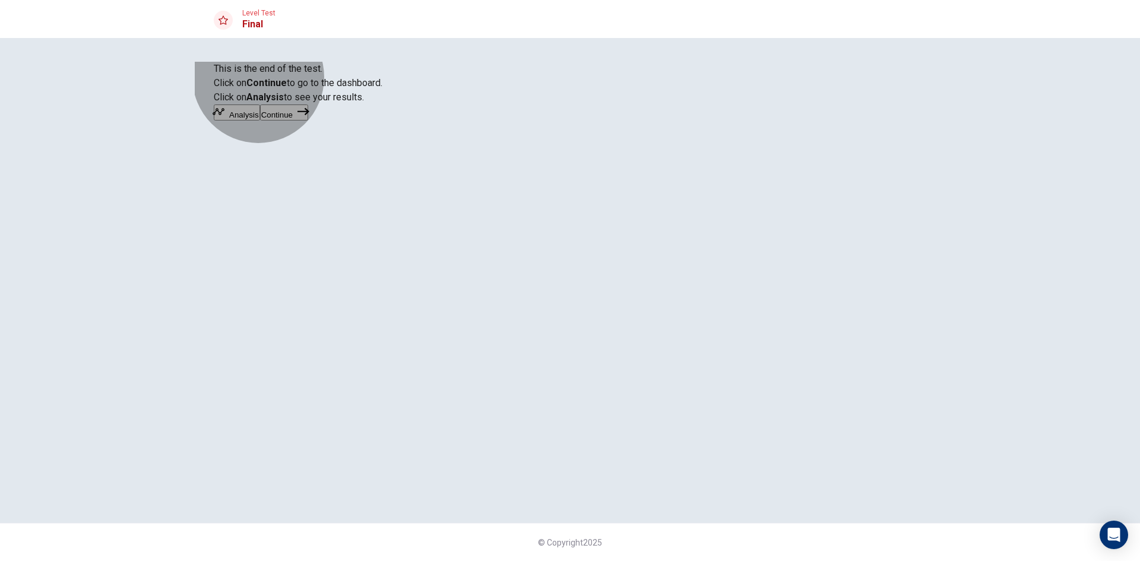
click at [309, 118] on icon "button" at bounding box center [303, 112] width 12 height 12
